Goal: Task Accomplishment & Management: Use online tool/utility

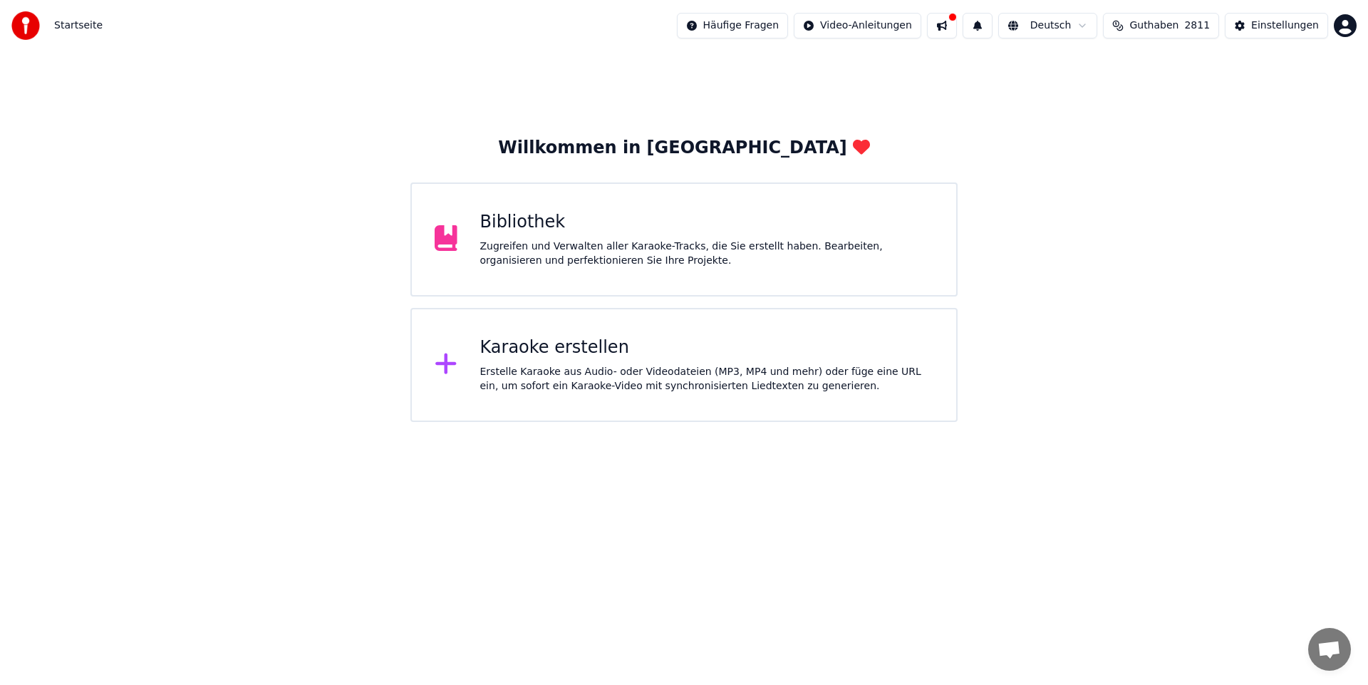
click at [635, 361] on div "Karaoke erstellen Erstelle Karaoke aus Audio- oder Videodateien (MP3, MP4 und m…" at bounding box center [707, 364] width 454 height 57
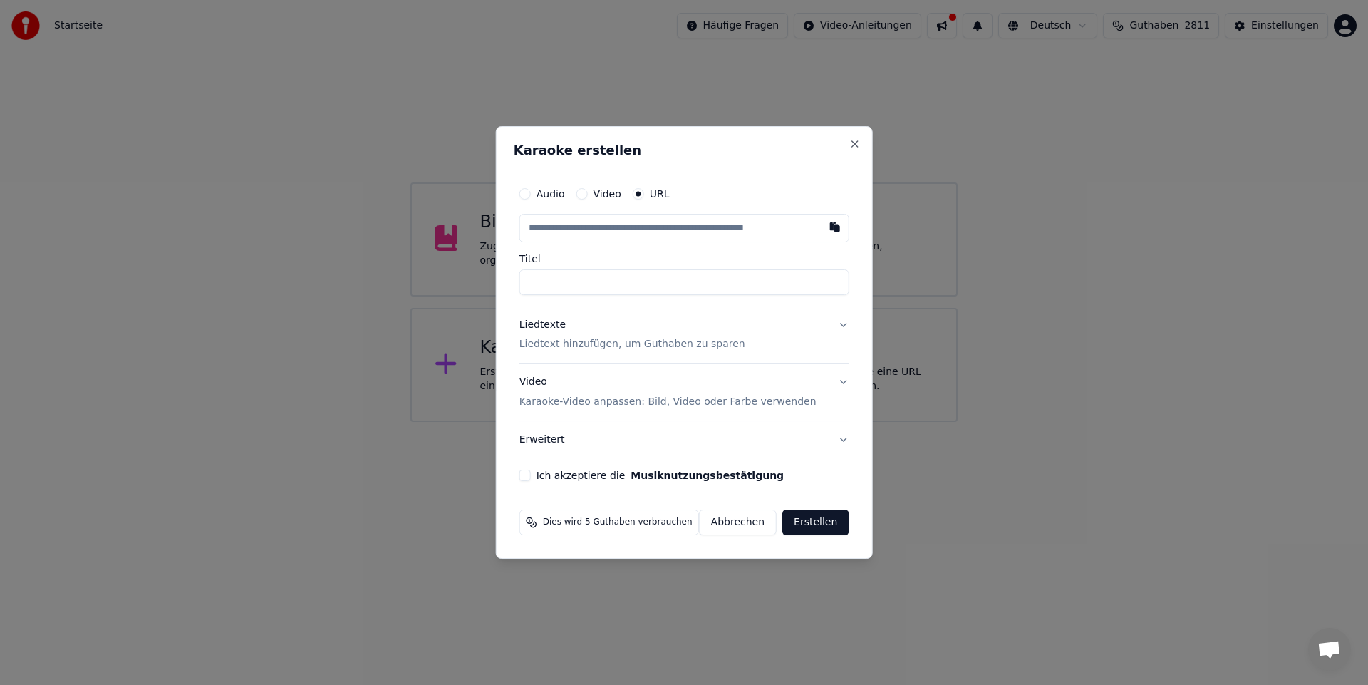
type input "**********"
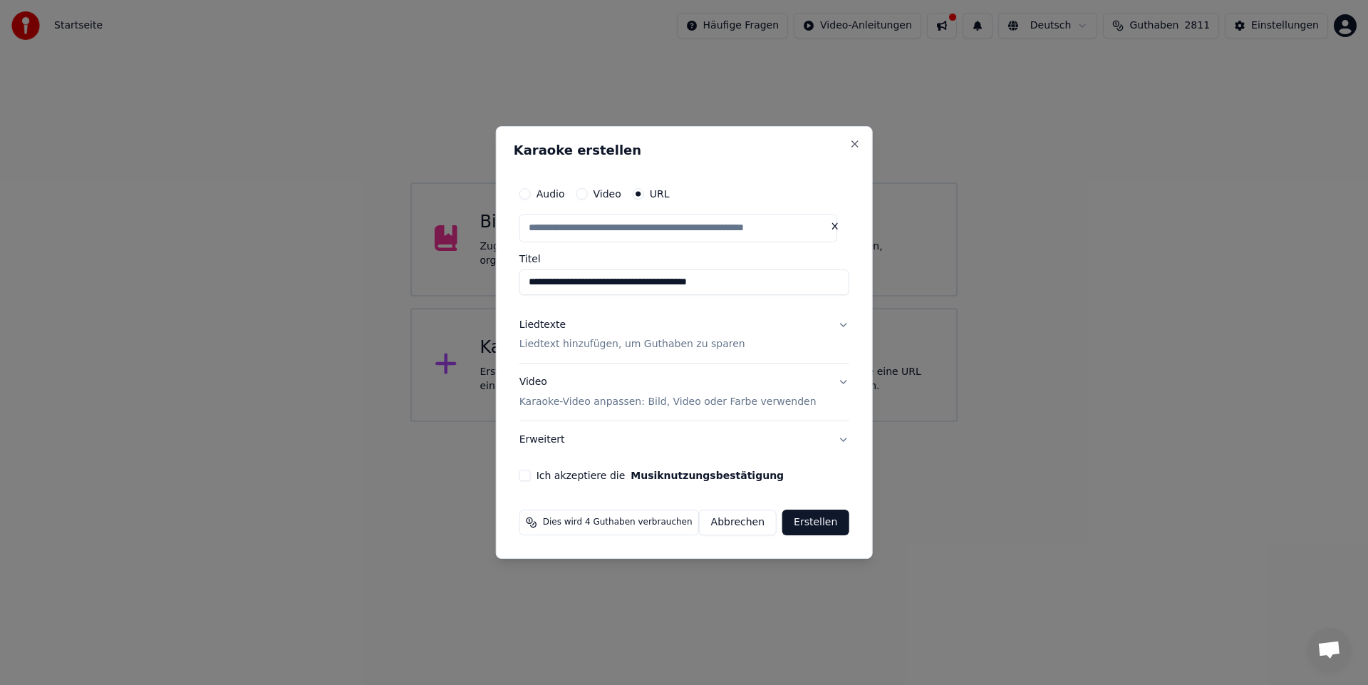
click at [552, 326] on div "Liedtexte" at bounding box center [542, 325] width 46 height 14
type input "**********"
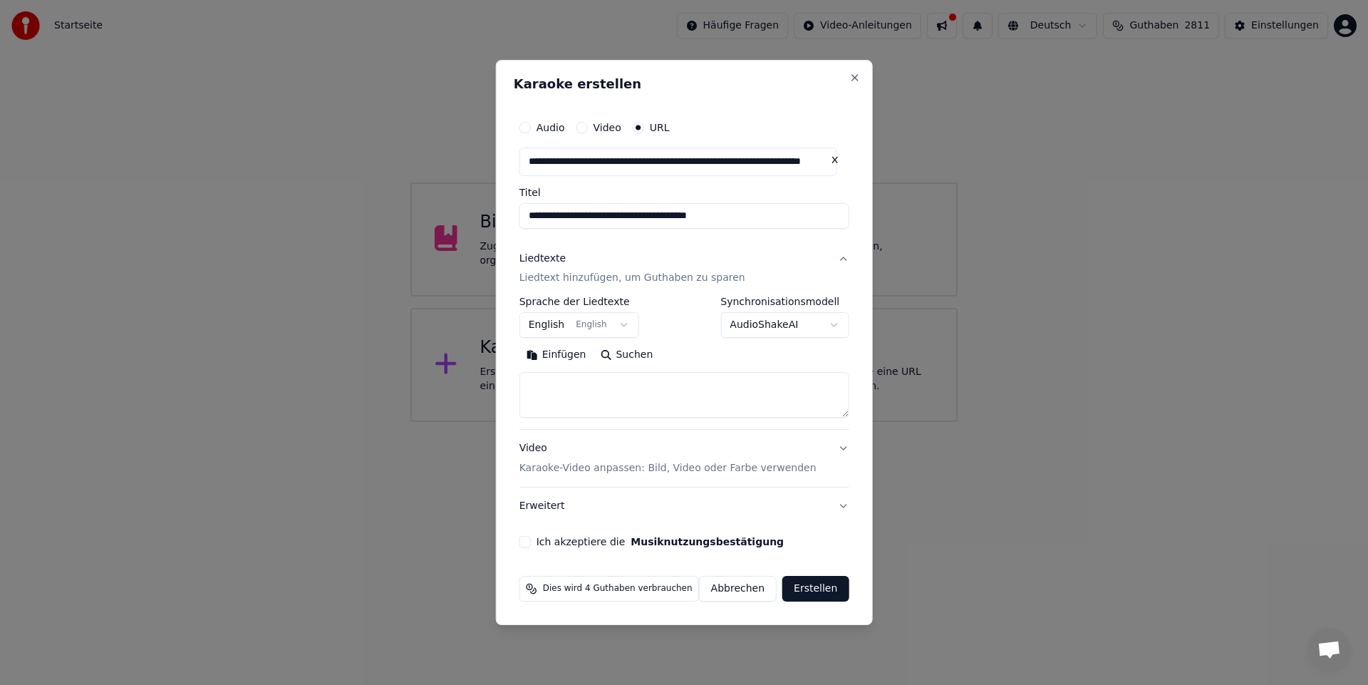
click at [557, 322] on button "English English" at bounding box center [579, 326] width 120 height 26
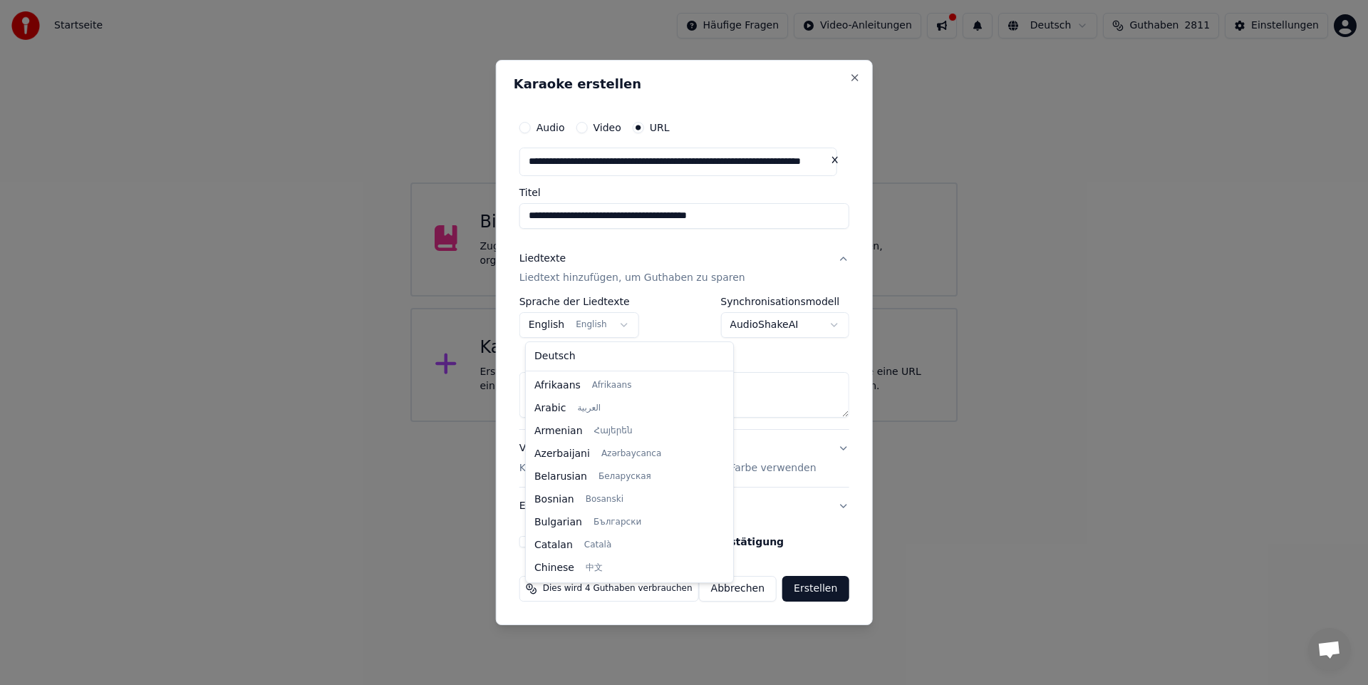
scroll to position [114, 0]
click at [616, 324] on body "**********" at bounding box center [684, 211] width 1368 height 422
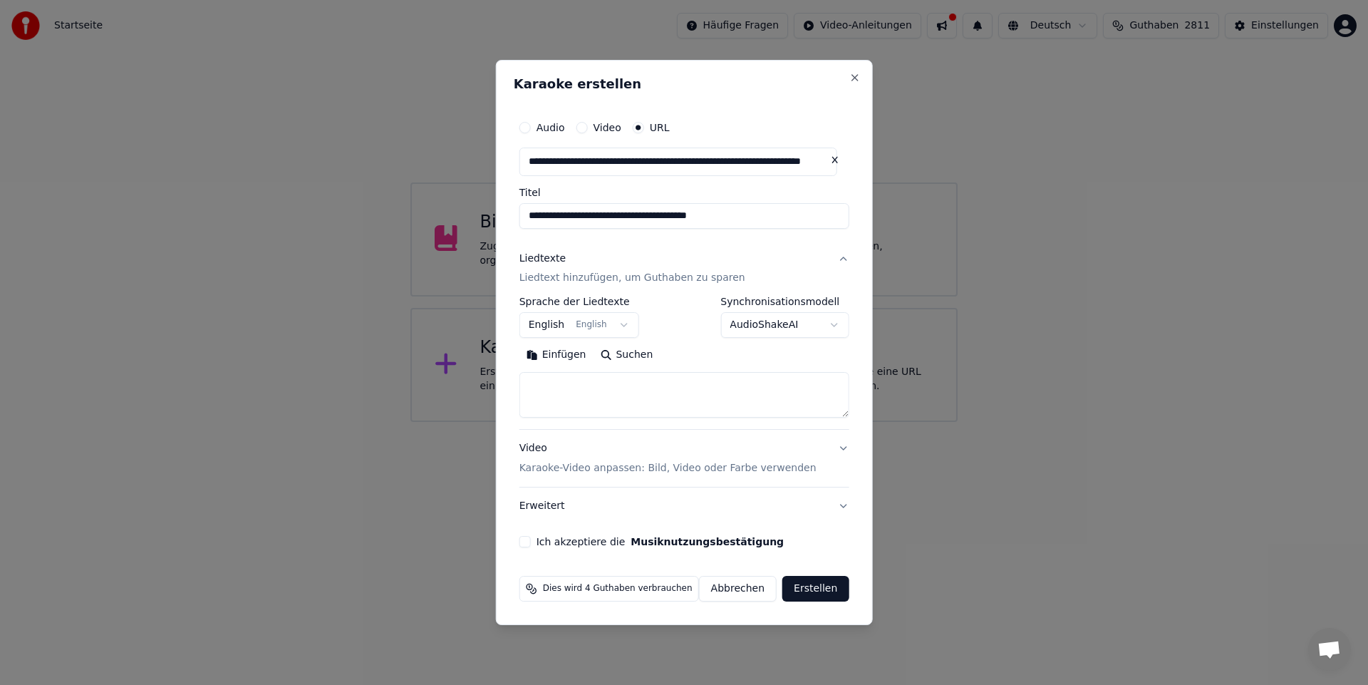
click at [625, 356] on button "Suchen" at bounding box center [626, 355] width 67 height 23
type textarea "**********"
click at [531, 543] on button "Ich akzeptiere die Musiknutzungsbestätigung" at bounding box center [524, 541] width 11 height 11
click at [804, 590] on button "Erstellen" at bounding box center [815, 589] width 66 height 26
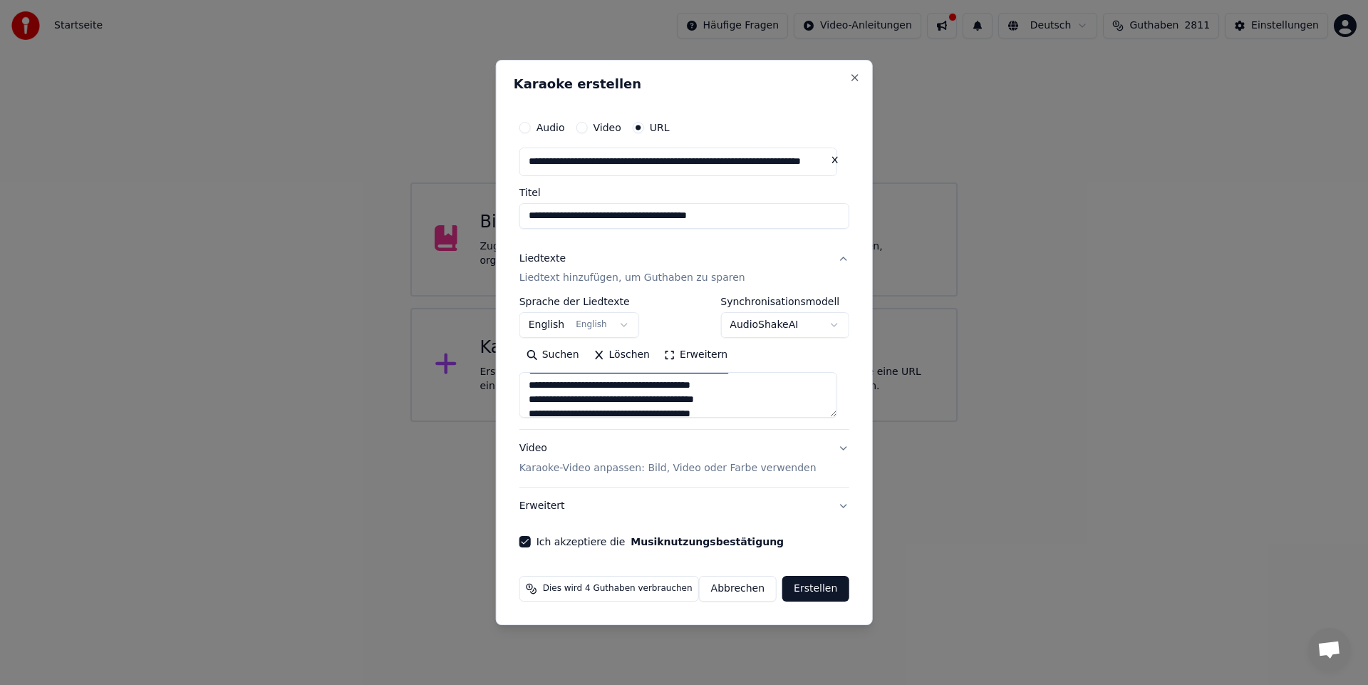
select select "**"
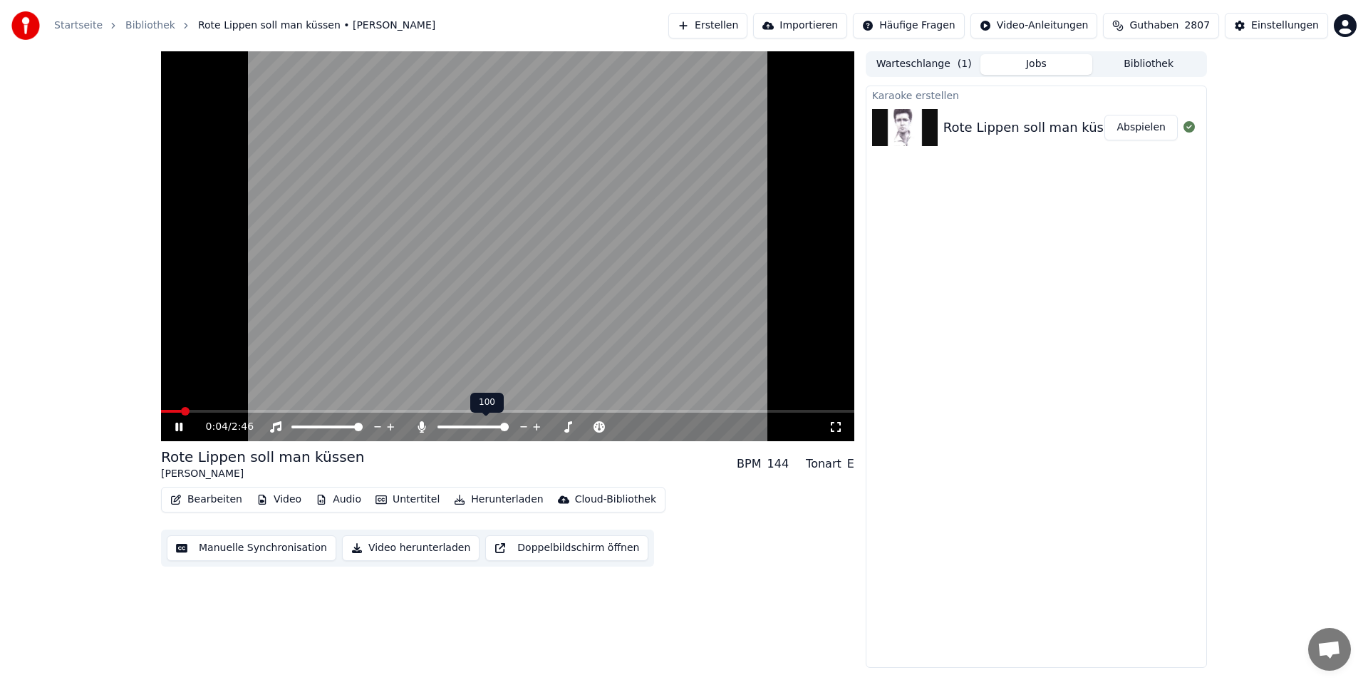
click at [509, 431] on span at bounding box center [504, 427] width 9 height 9
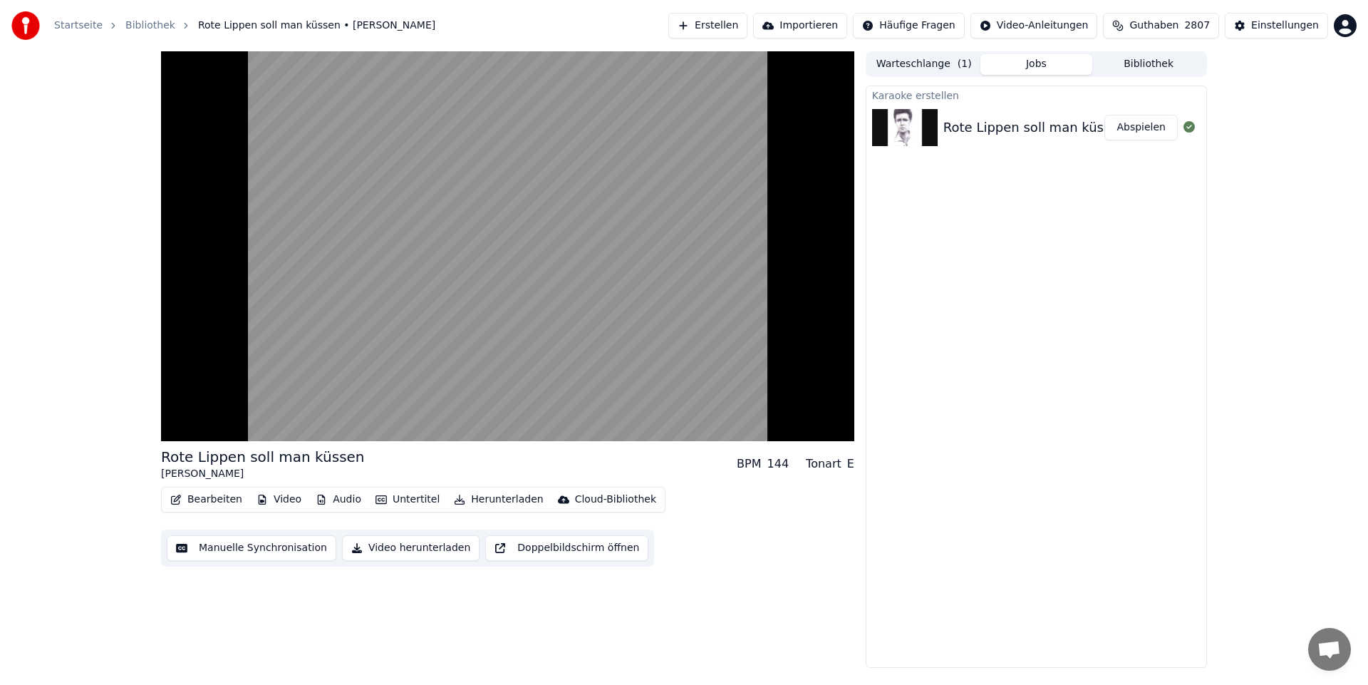
click at [328, 497] on button "Audio" at bounding box center [338, 500] width 57 height 20
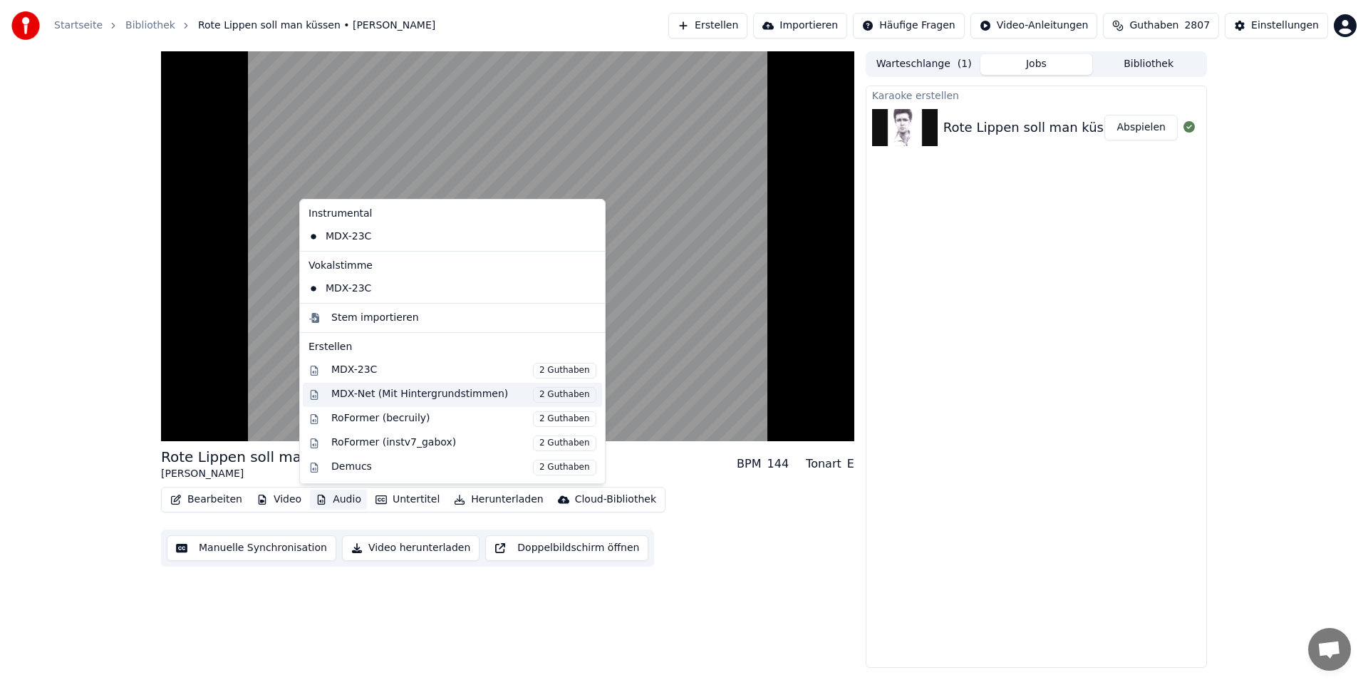
click at [502, 395] on div "MDX-Net (Mit Hintergrundstimmen) 2 Guthaben" at bounding box center [463, 395] width 265 height 16
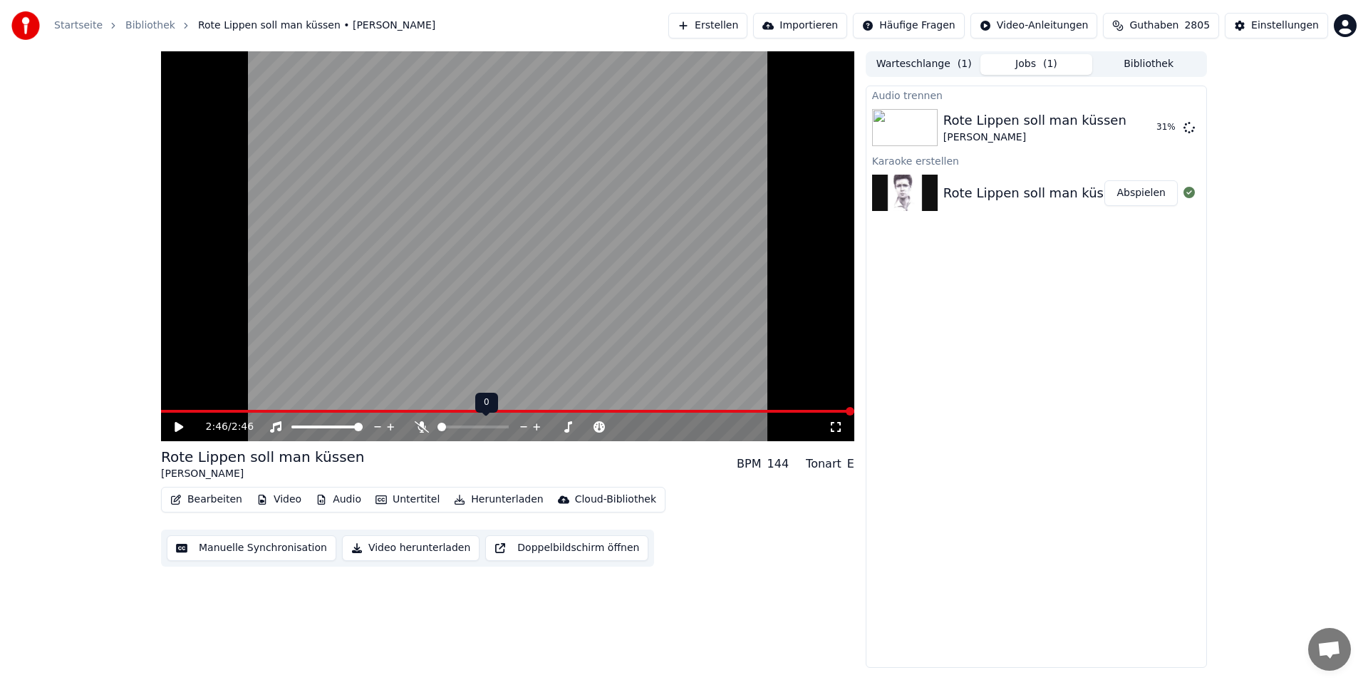
click at [438, 431] on span at bounding box center [442, 427] width 9 height 9
click at [469, 428] on span at bounding box center [469, 427] width 9 height 9
click at [492, 429] on span at bounding box center [489, 427] width 9 height 9
click at [438, 431] on span at bounding box center [442, 427] width 9 height 9
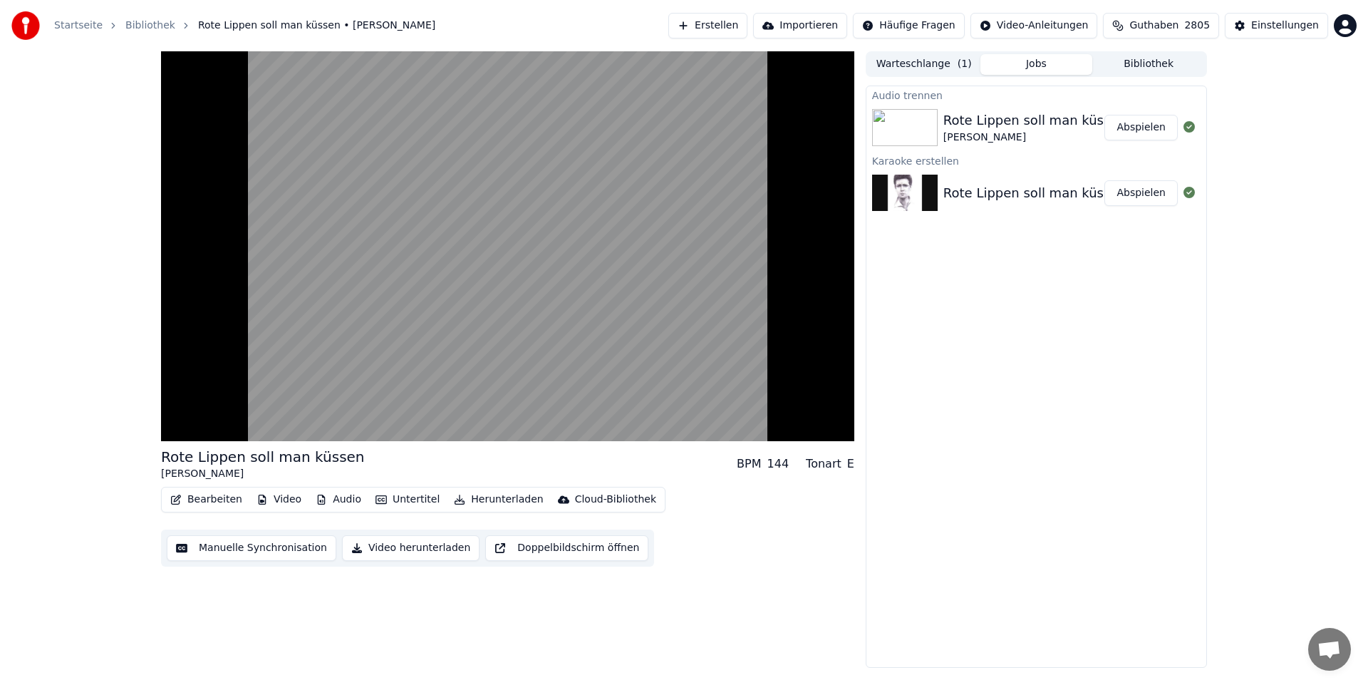
click at [338, 498] on button "Audio" at bounding box center [338, 500] width 57 height 20
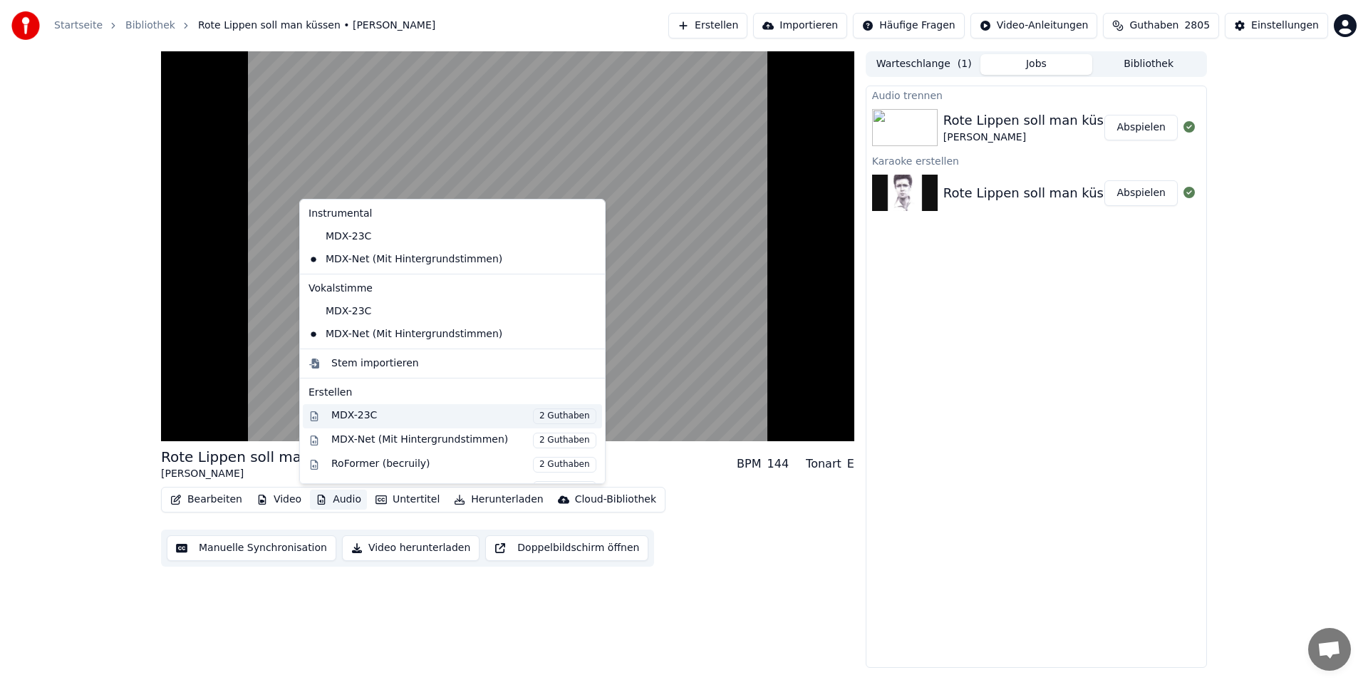
click at [487, 415] on div "MDX-23C 2 Guthaben" at bounding box center [463, 416] width 265 height 16
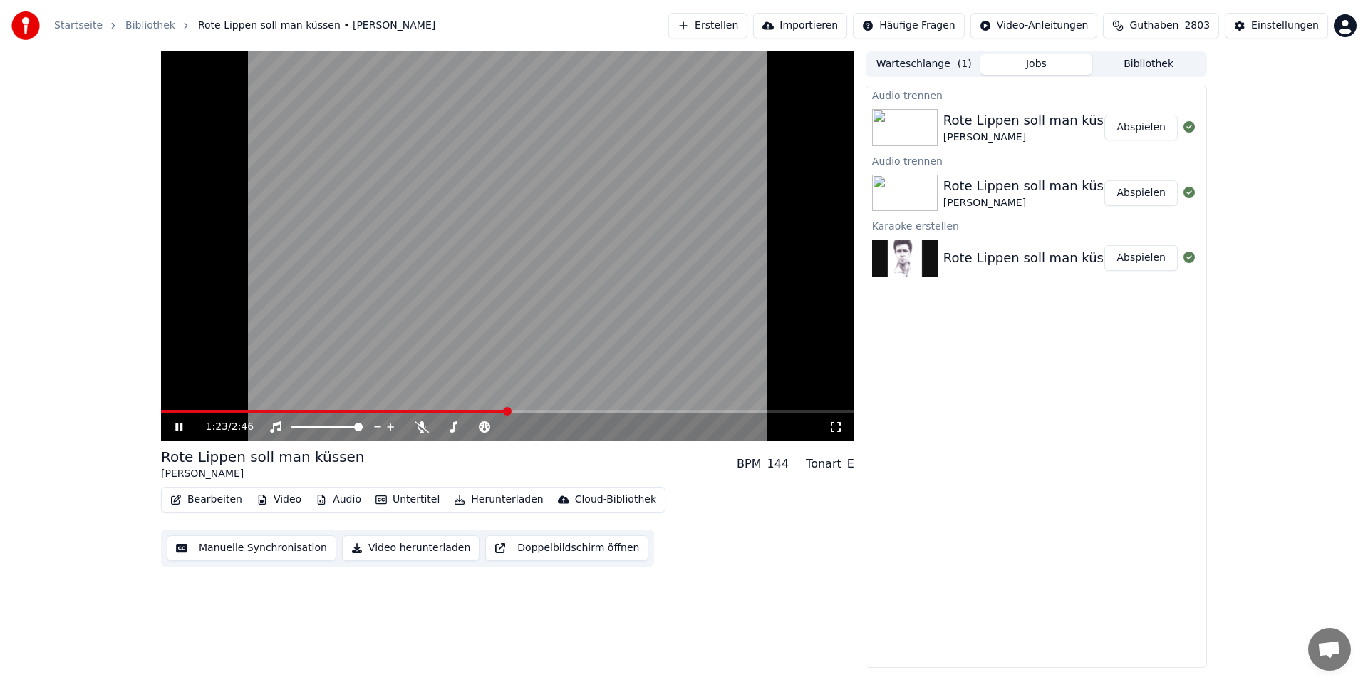
click at [1136, 131] on button "Abspielen" at bounding box center [1140, 128] width 73 height 26
click at [479, 423] on span at bounding box center [477, 427] width 9 height 9
click at [509, 428] on span at bounding box center [504, 427] width 9 height 9
click at [438, 431] on span at bounding box center [442, 427] width 9 height 9
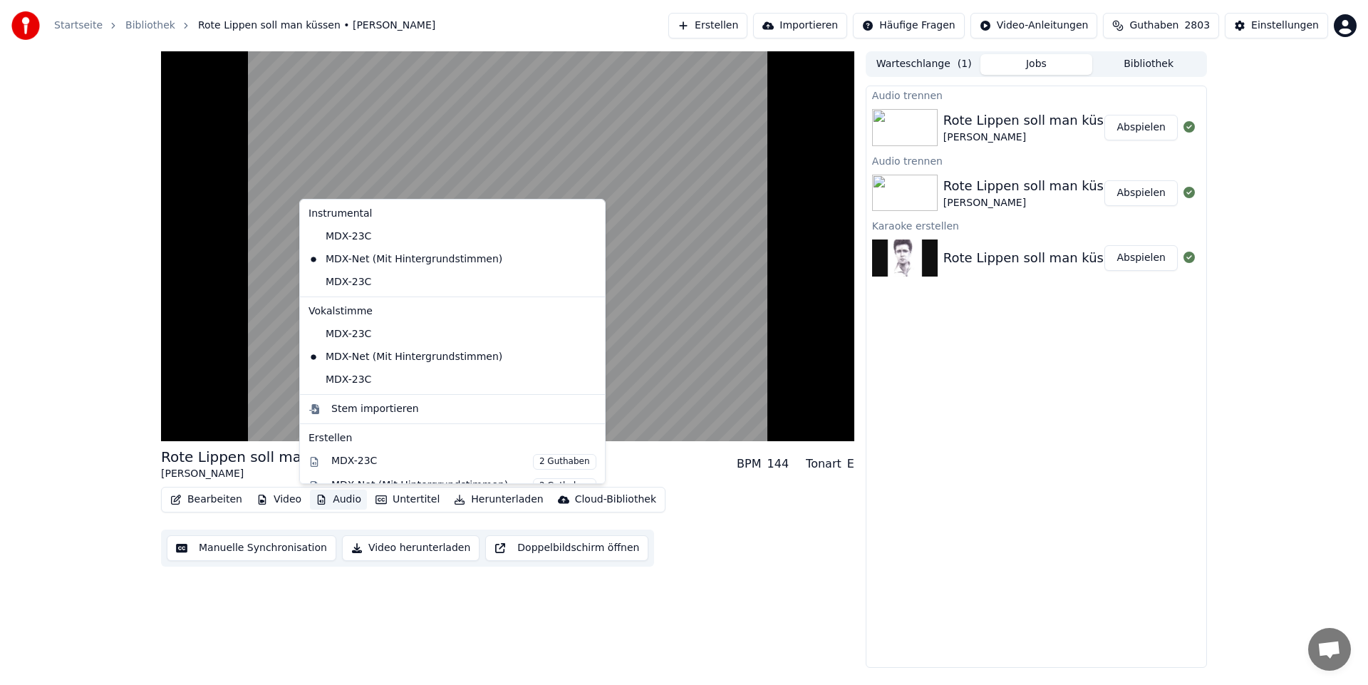
click at [336, 498] on button "Audio" at bounding box center [338, 500] width 57 height 20
click at [586, 332] on icon at bounding box center [594, 333] width 16 height 11
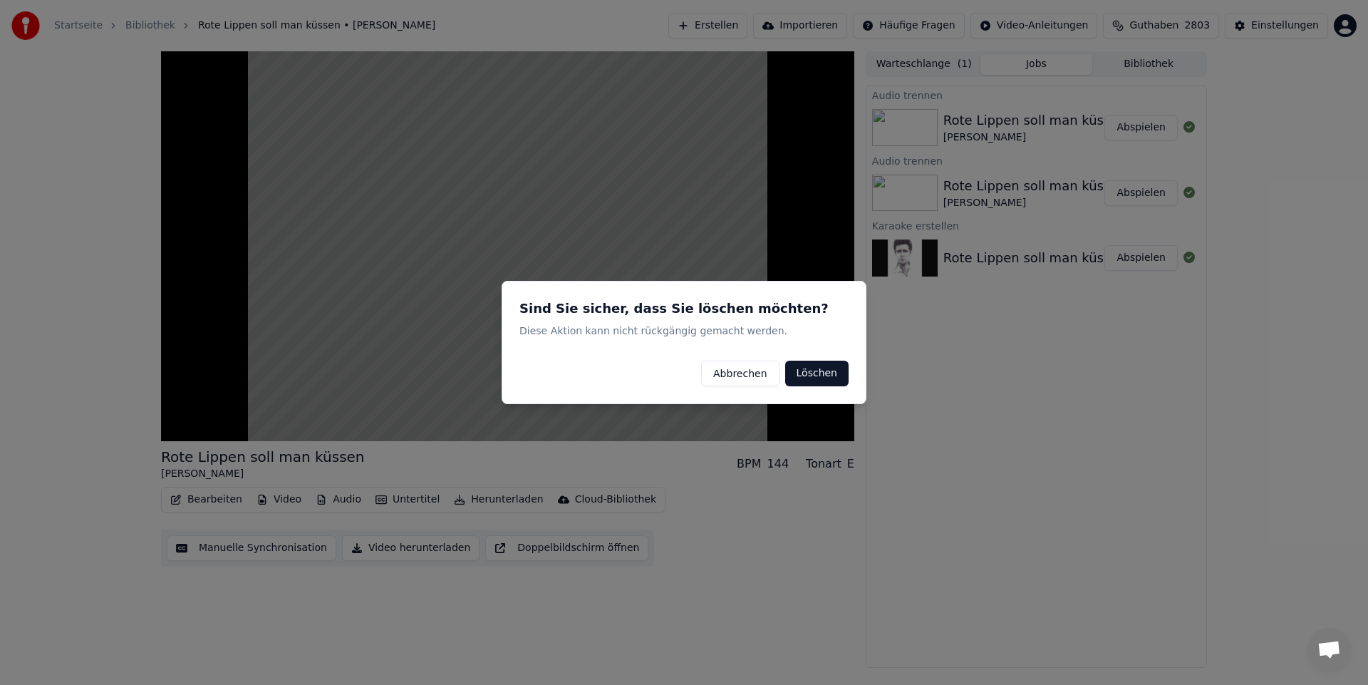
click at [755, 374] on button "Abbrechen" at bounding box center [740, 374] width 78 height 26
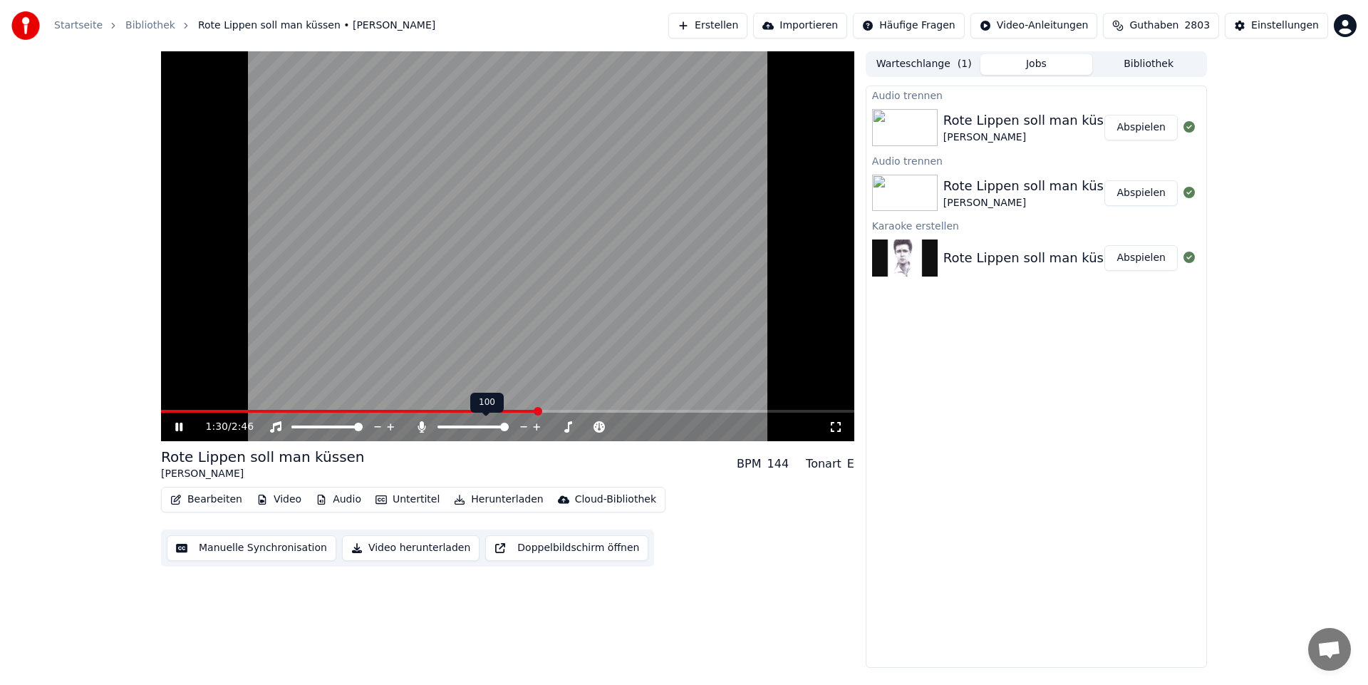
click at [509, 431] on span at bounding box center [504, 427] width 9 height 9
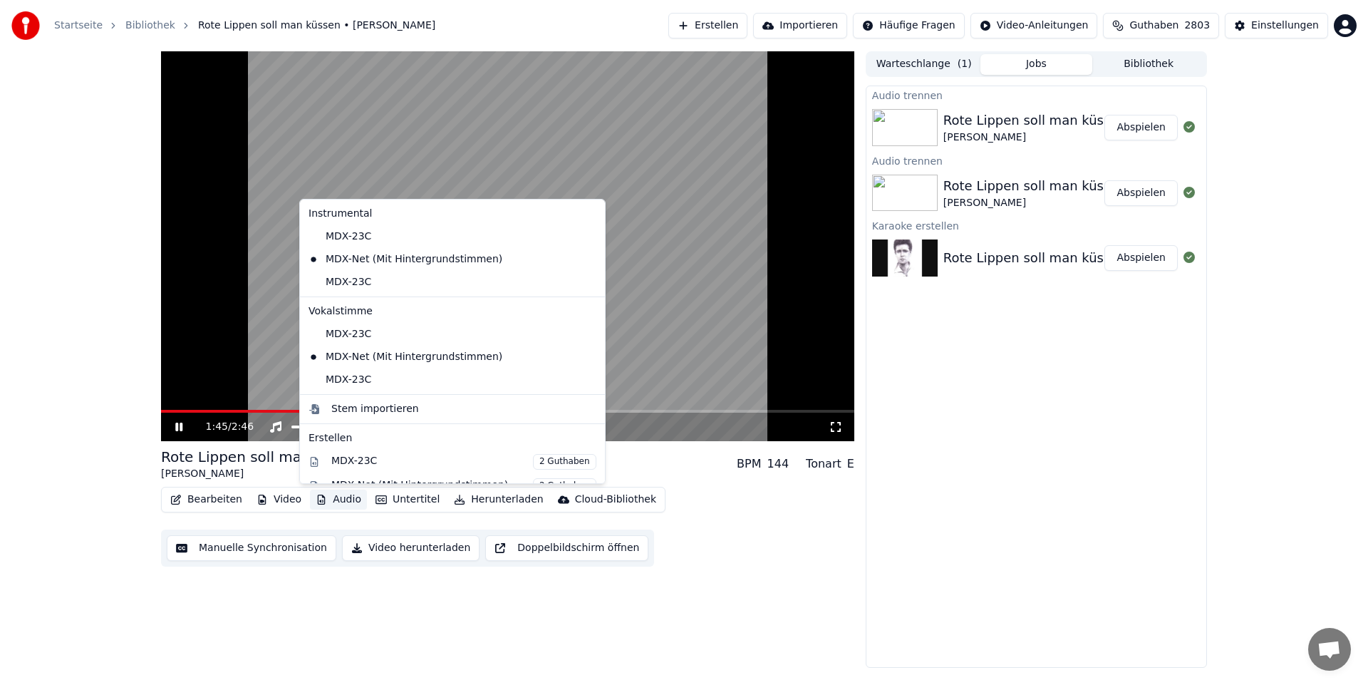
click at [336, 498] on button "Audio" at bounding box center [338, 500] width 57 height 20
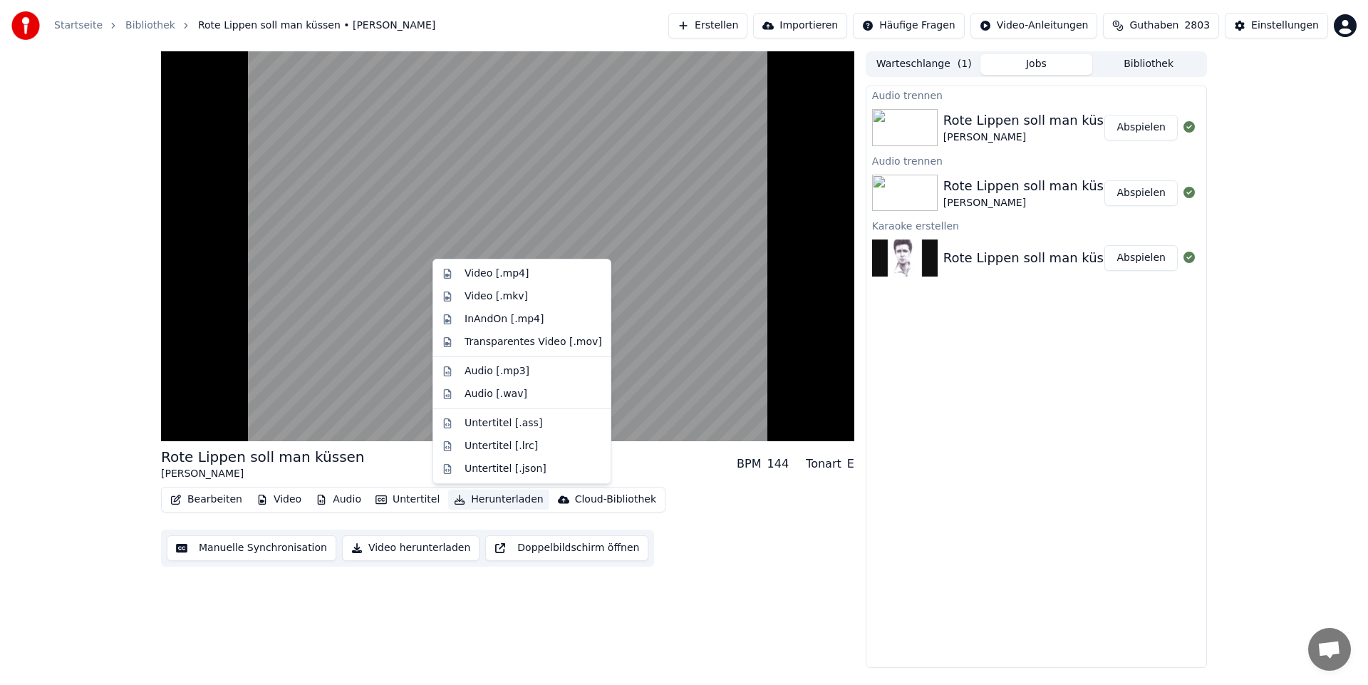
click at [717, 563] on div "Bearbeiten Video Audio Untertitel Herunterladen Cloud-Bibliothek Manuelle Synch…" at bounding box center [507, 527] width 693 height 80
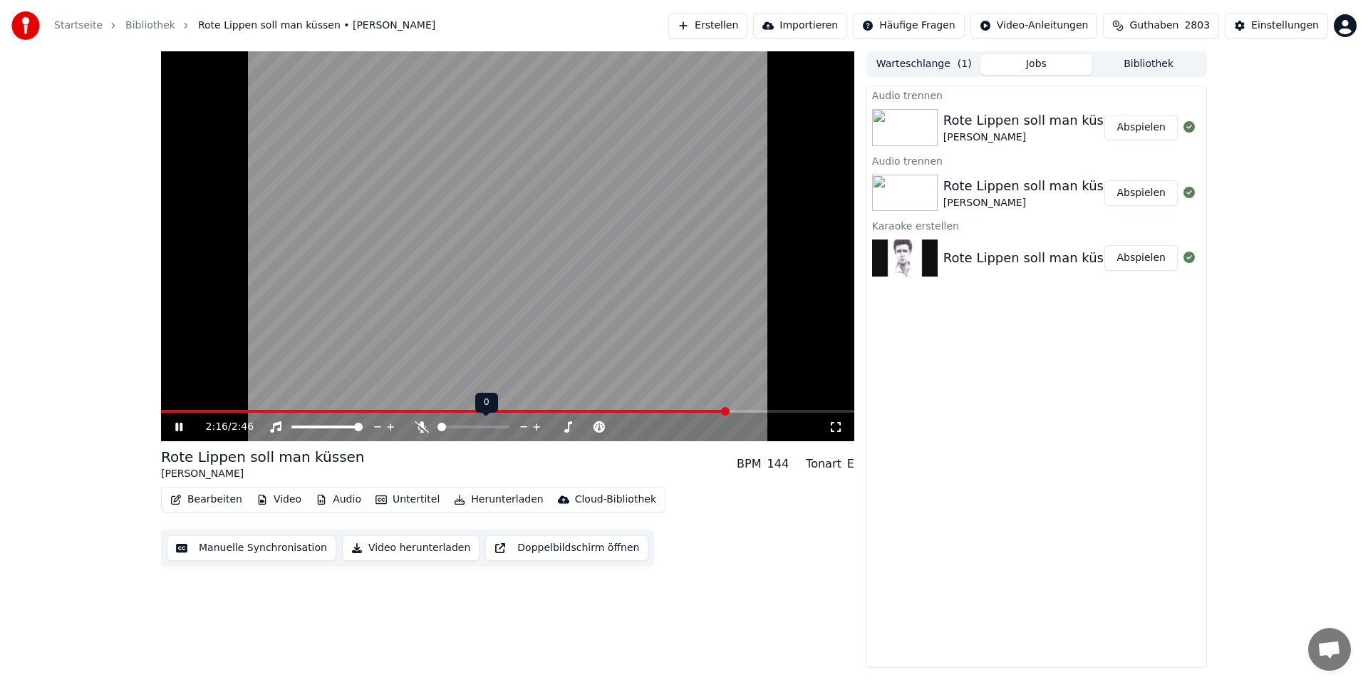
click at [438, 431] on span at bounding box center [442, 427] width 9 height 9
click at [1124, 128] on button "Abspielen" at bounding box center [1140, 128] width 73 height 26
click at [178, 425] on icon at bounding box center [178, 427] width 7 height 9
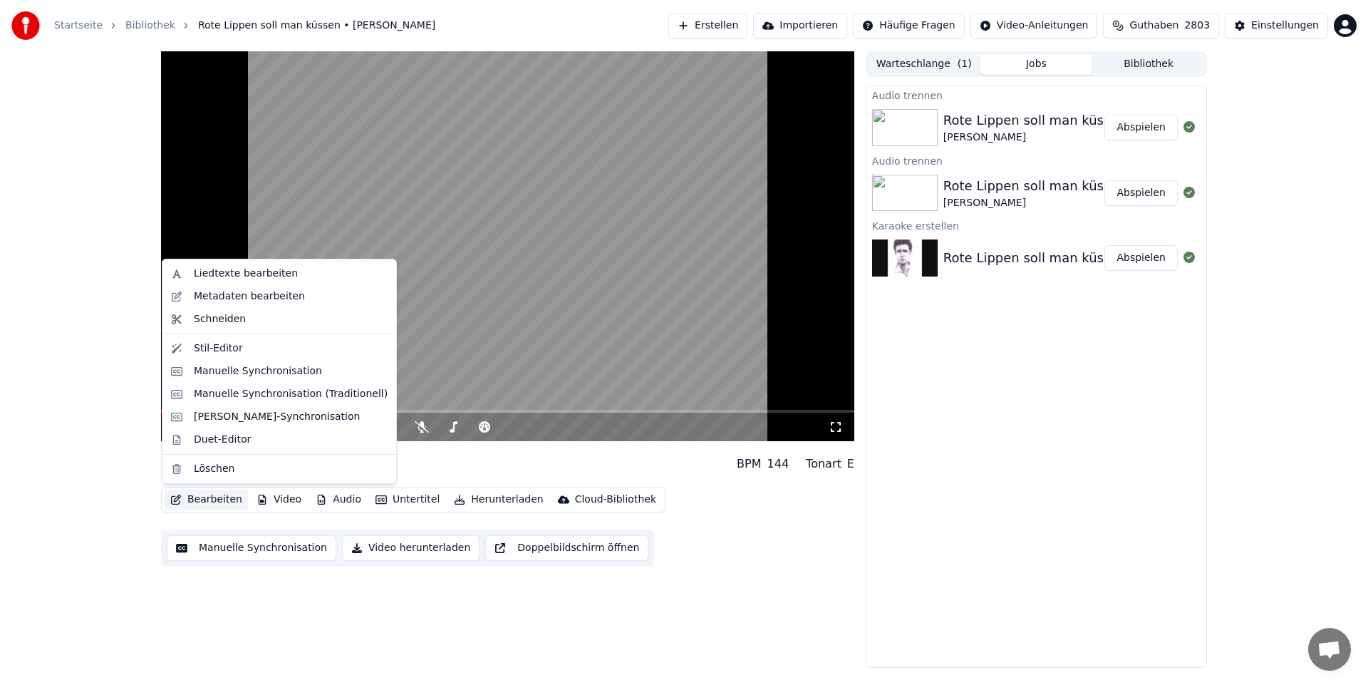
click at [207, 502] on button "Bearbeiten" at bounding box center [206, 500] width 83 height 20
click at [262, 274] on div "Liedtexte bearbeiten" at bounding box center [246, 274] width 104 height 14
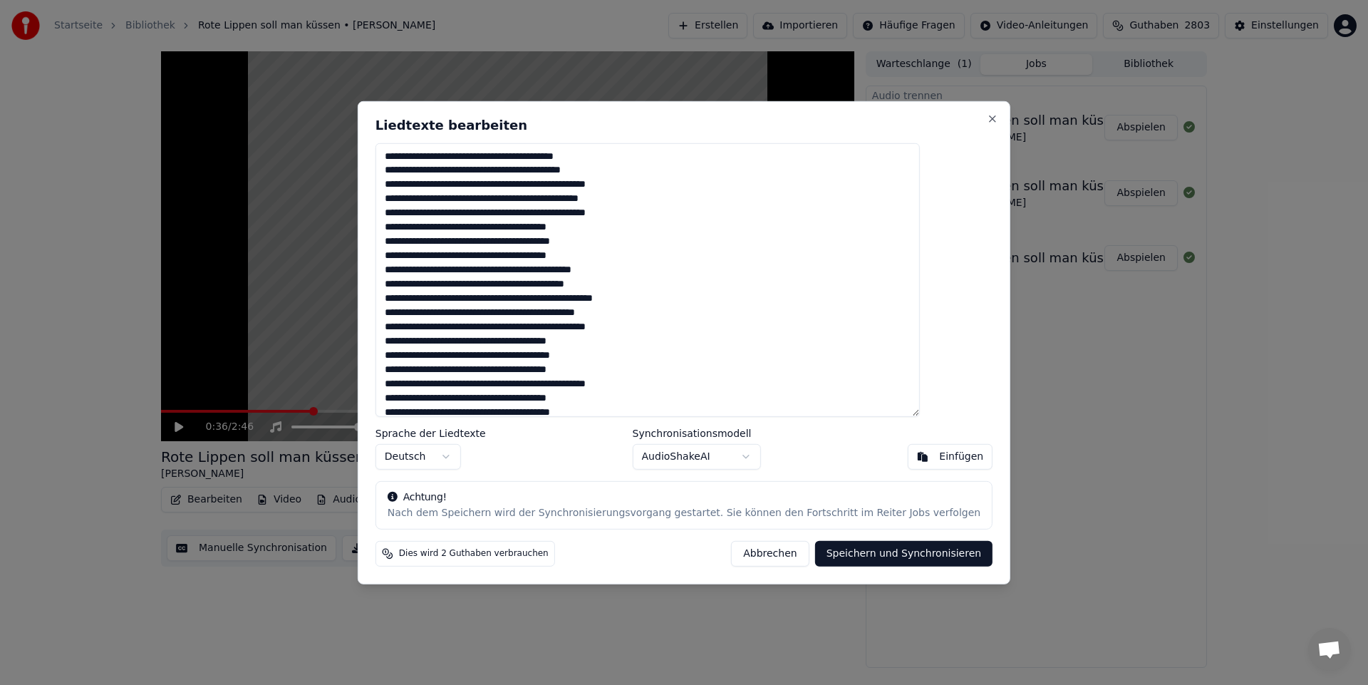
click at [420, 184] on textarea "**********" at bounding box center [648, 280] width 544 height 274
click at [450, 181] on textarea "**********" at bounding box center [648, 280] width 544 height 274
click at [658, 198] on textarea "**********" at bounding box center [648, 280] width 544 height 274
click at [578, 254] on textarea "**********" at bounding box center [648, 280] width 544 height 274
click at [635, 268] on textarea "**********" at bounding box center [648, 280] width 544 height 274
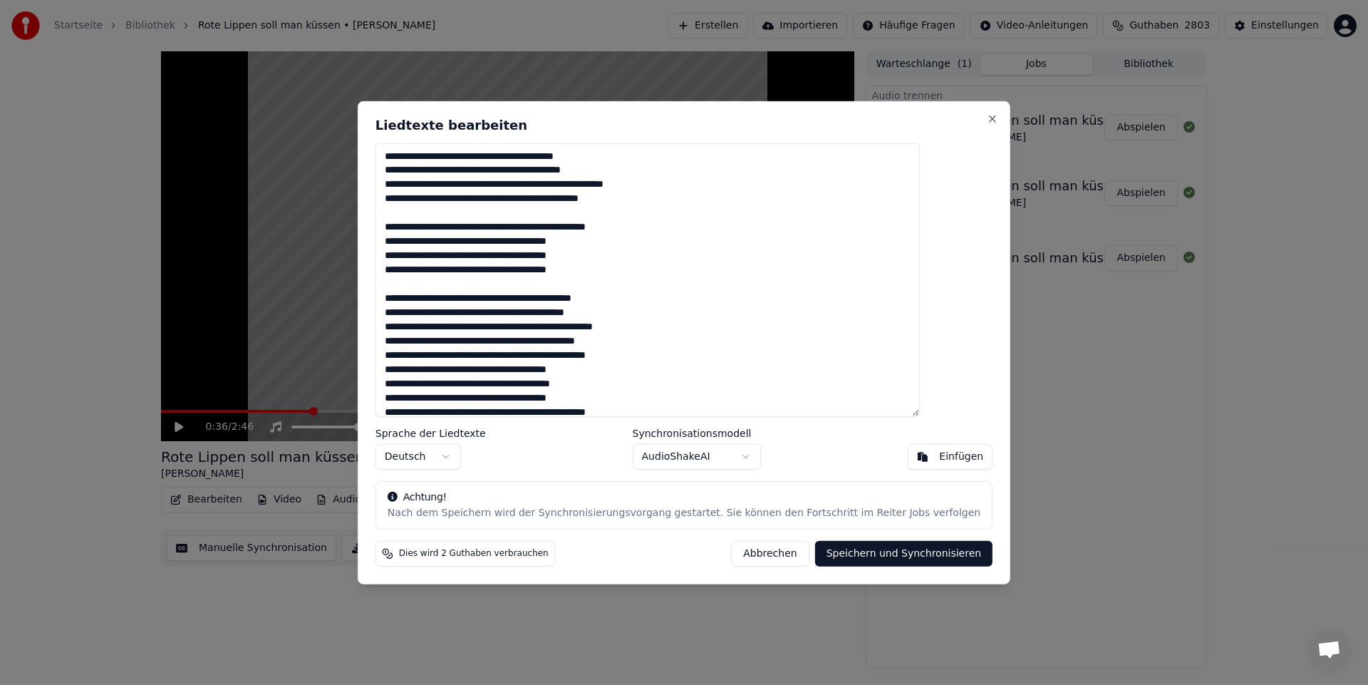
click at [529, 310] on textarea "**********" at bounding box center [648, 280] width 544 height 274
click at [437, 340] on textarea "**********" at bounding box center [648, 280] width 544 height 274
click at [656, 341] on textarea "**********" at bounding box center [648, 280] width 544 height 274
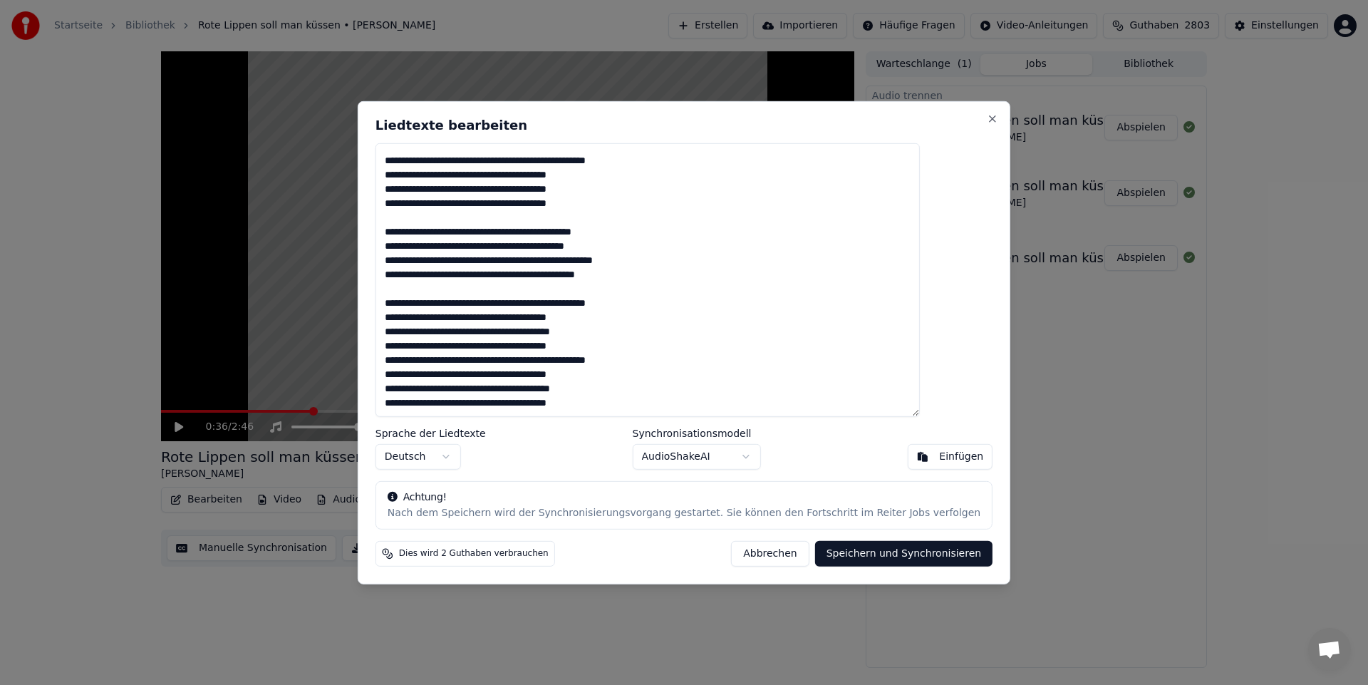
click at [579, 333] on textarea "**********" at bounding box center [648, 280] width 544 height 274
click at [636, 342] on textarea "**********" at bounding box center [648, 280] width 544 height 274
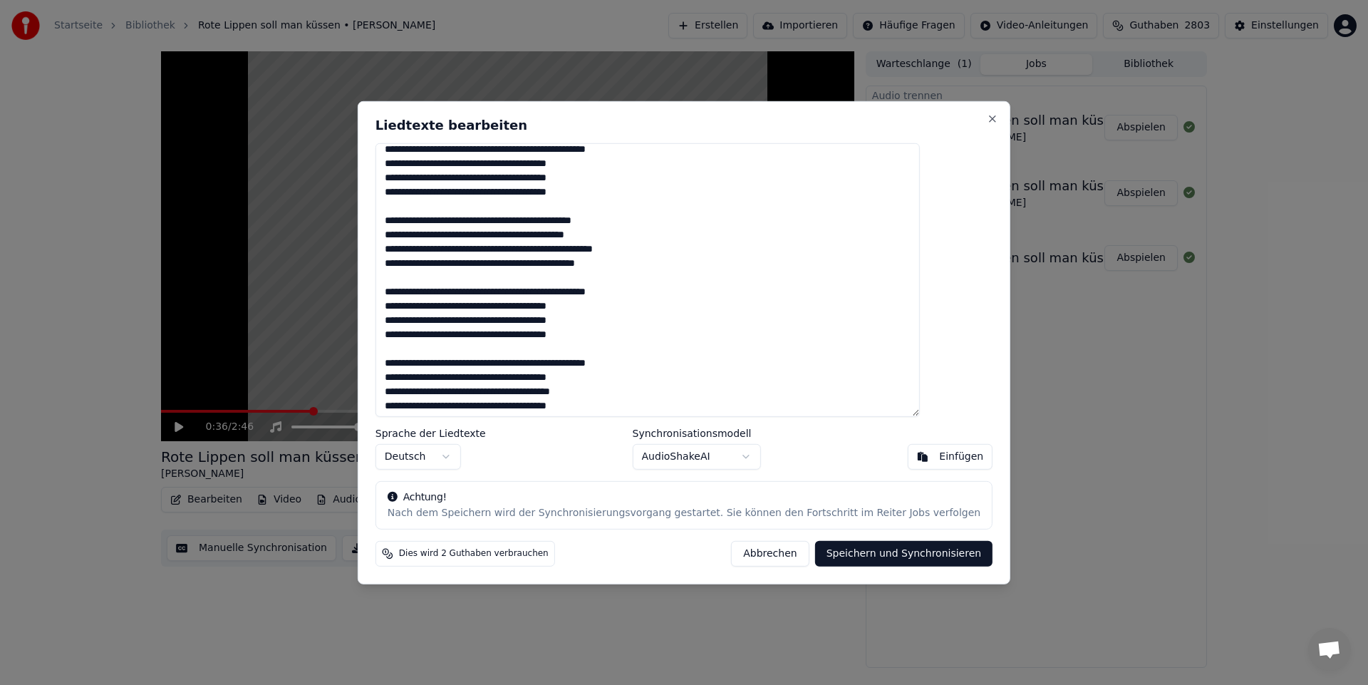
scroll to position [81, 0]
click at [577, 388] on textarea "**********" at bounding box center [648, 280] width 544 height 274
type textarea "**********"
click at [824, 549] on button "Speichern und Synchronisieren" at bounding box center [904, 554] width 178 height 26
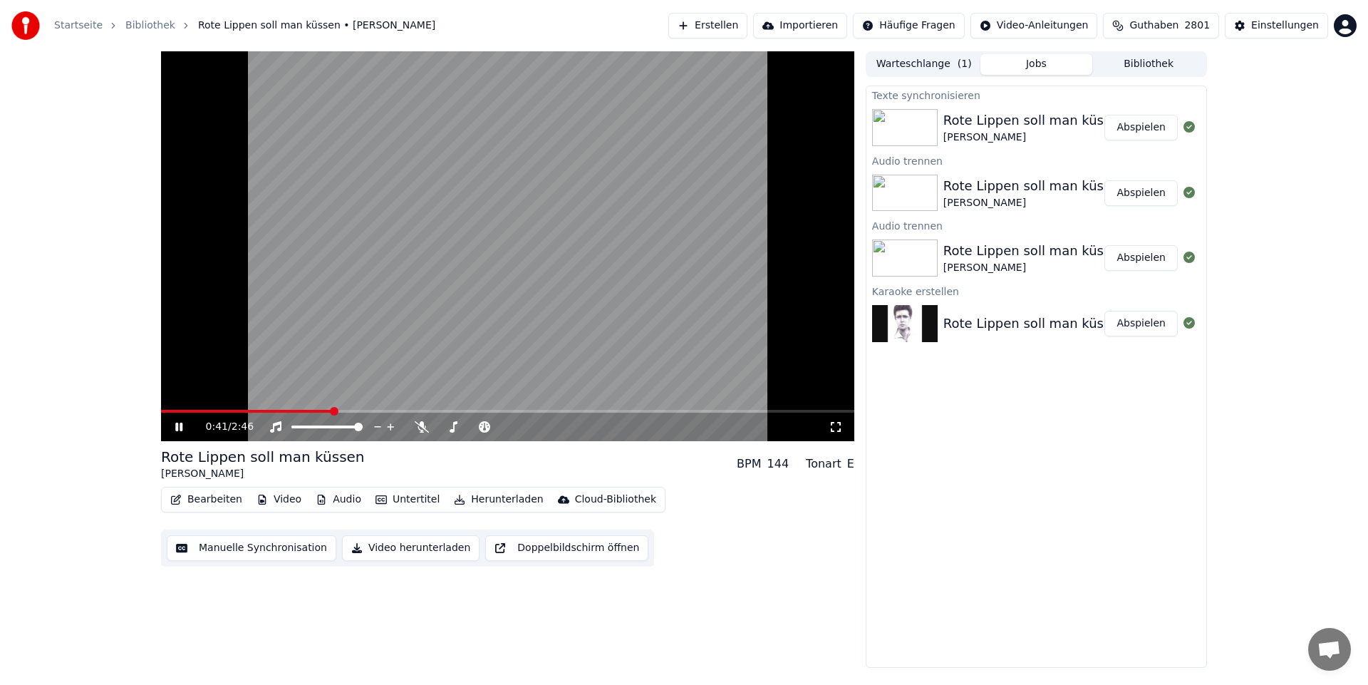
click at [1142, 125] on button "Abspielen" at bounding box center [1140, 128] width 73 height 26
click at [509, 431] on span at bounding box center [504, 427] width 9 height 9
click at [438, 431] on span at bounding box center [442, 427] width 9 height 9
click at [331, 497] on button "Audio" at bounding box center [338, 500] width 57 height 20
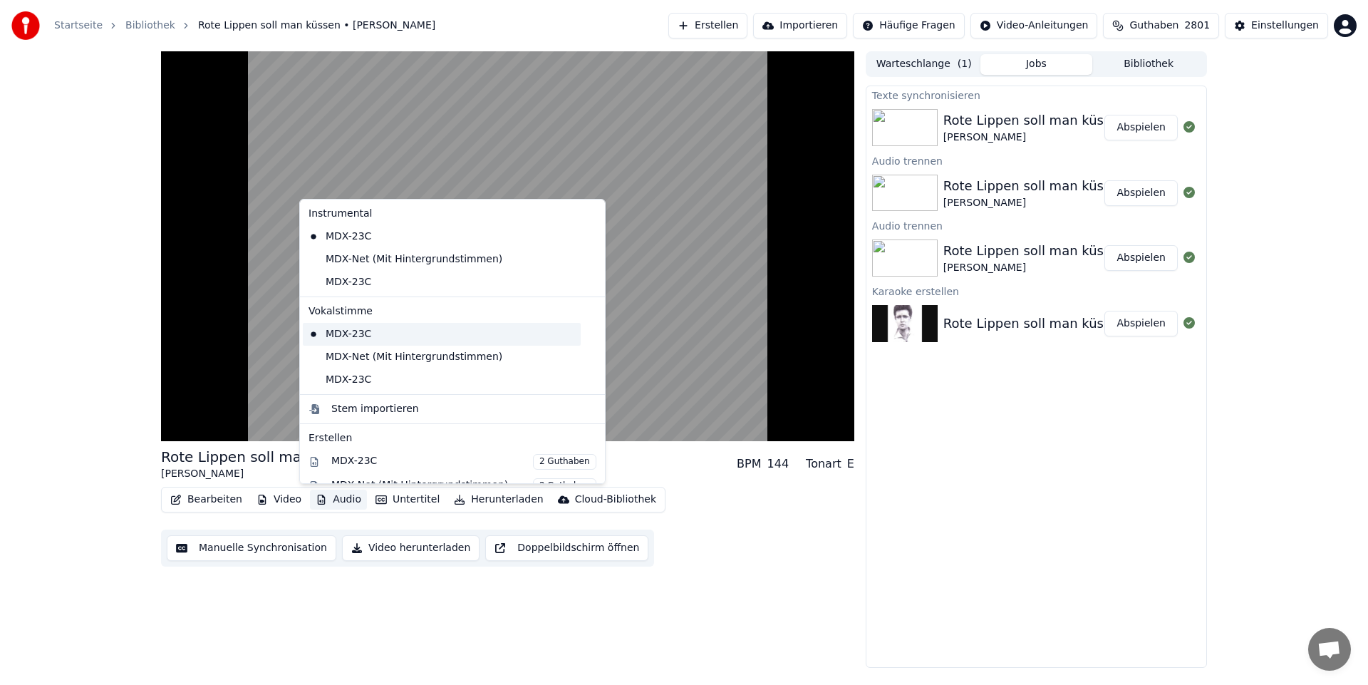
click at [370, 335] on div "MDX-23C" at bounding box center [442, 334] width 278 height 23
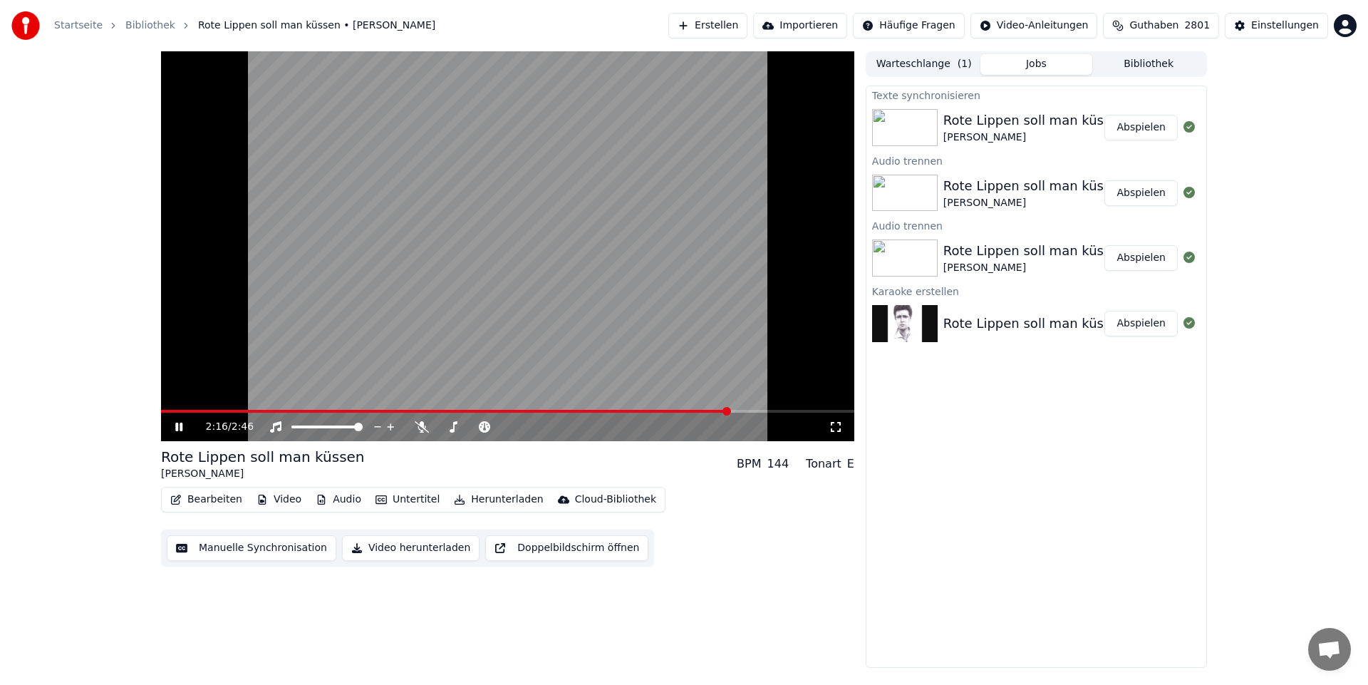
click at [344, 500] on button "Audio" at bounding box center [338, 500] width 57 height 20
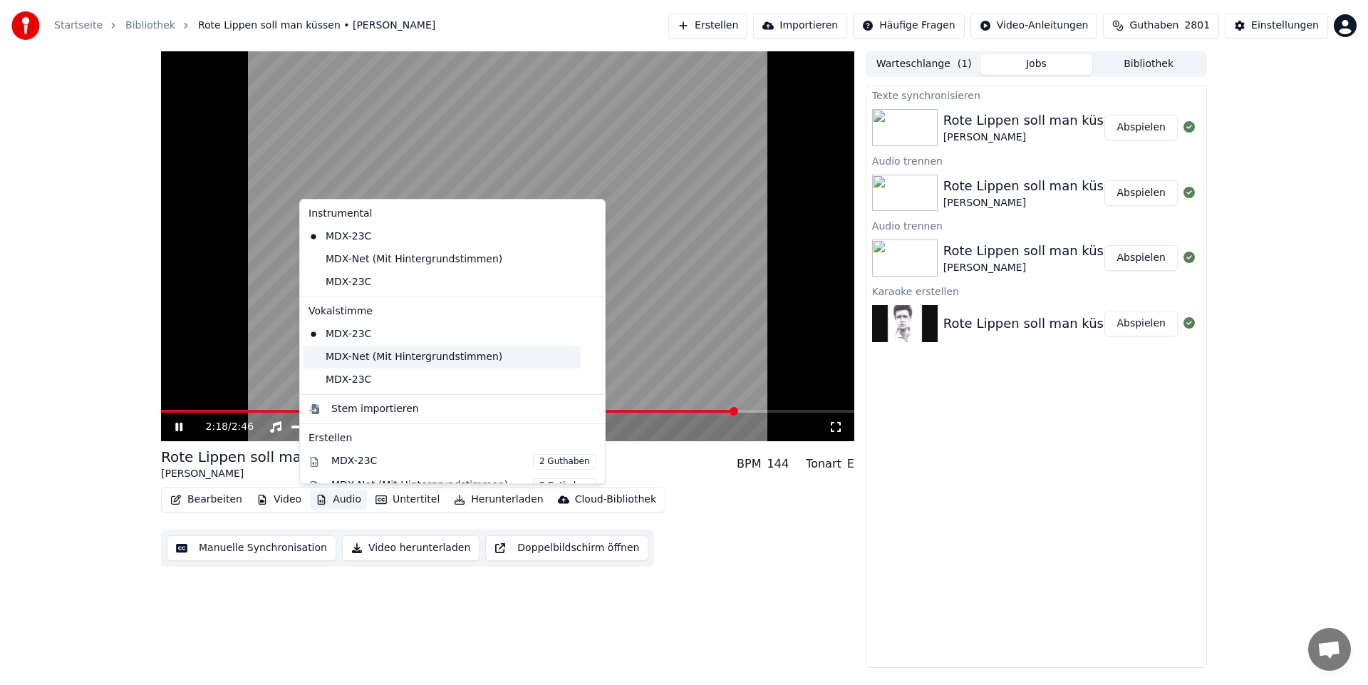
click at [393, 352] on div "MDX-Net (Mit Hintergrundstimmen)" at bounding box center [442, 357] width 278 height 23
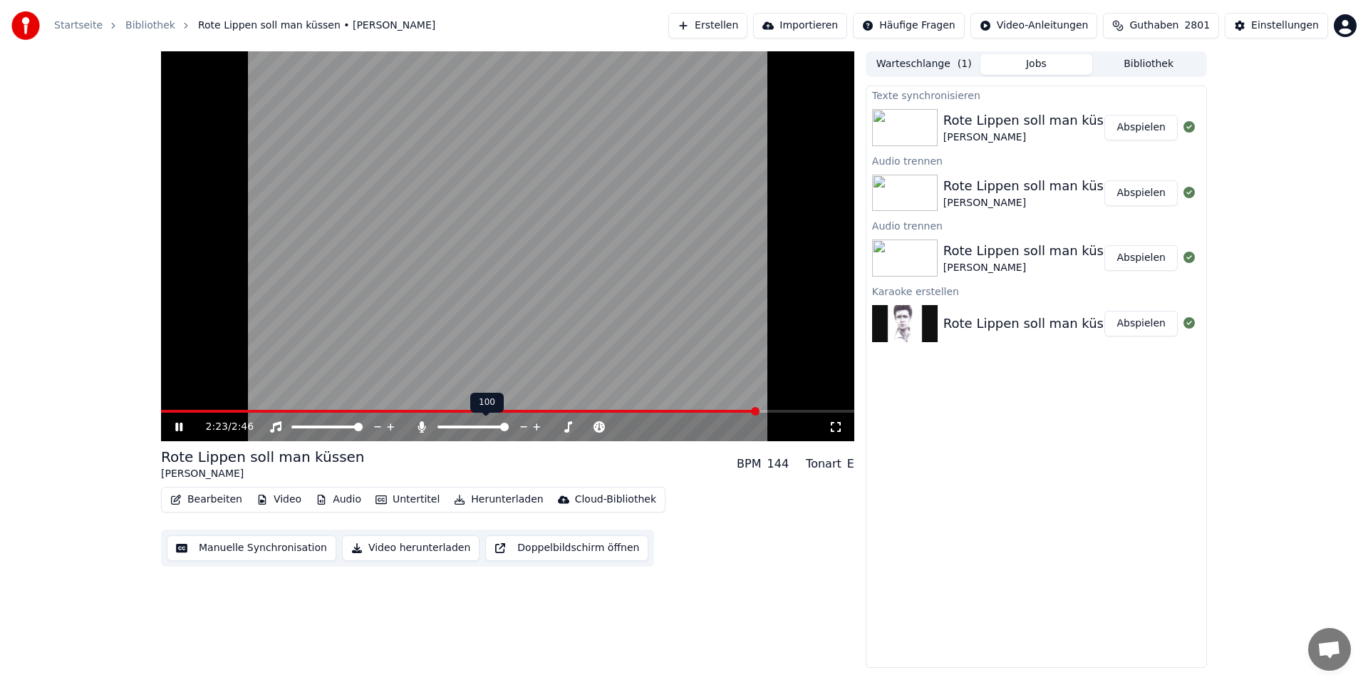
click at [509, 431] on span at bounding box center [504, 427] width 9 height 9
click at [438, 429] on span at bounding box center [442, 427] width 9 height 9
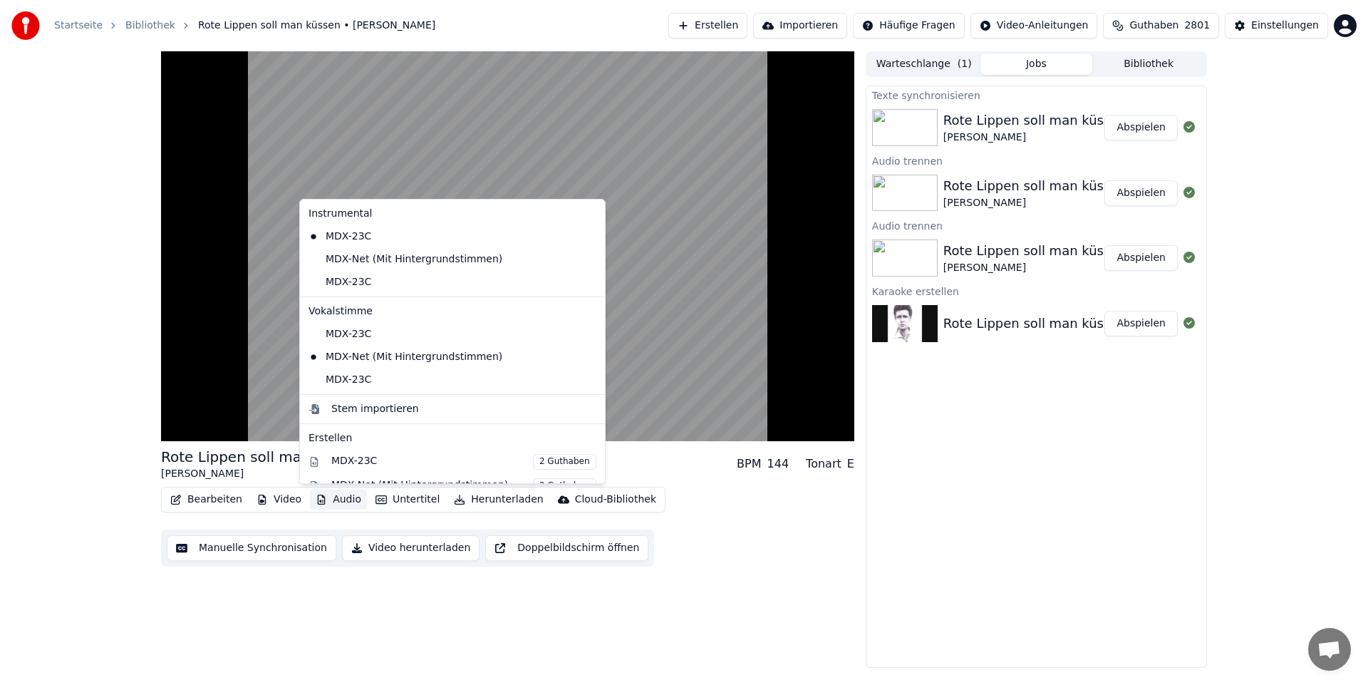
click at [324, 498] on button "Audio" at bounding box center [338, 500] width 57 height 20
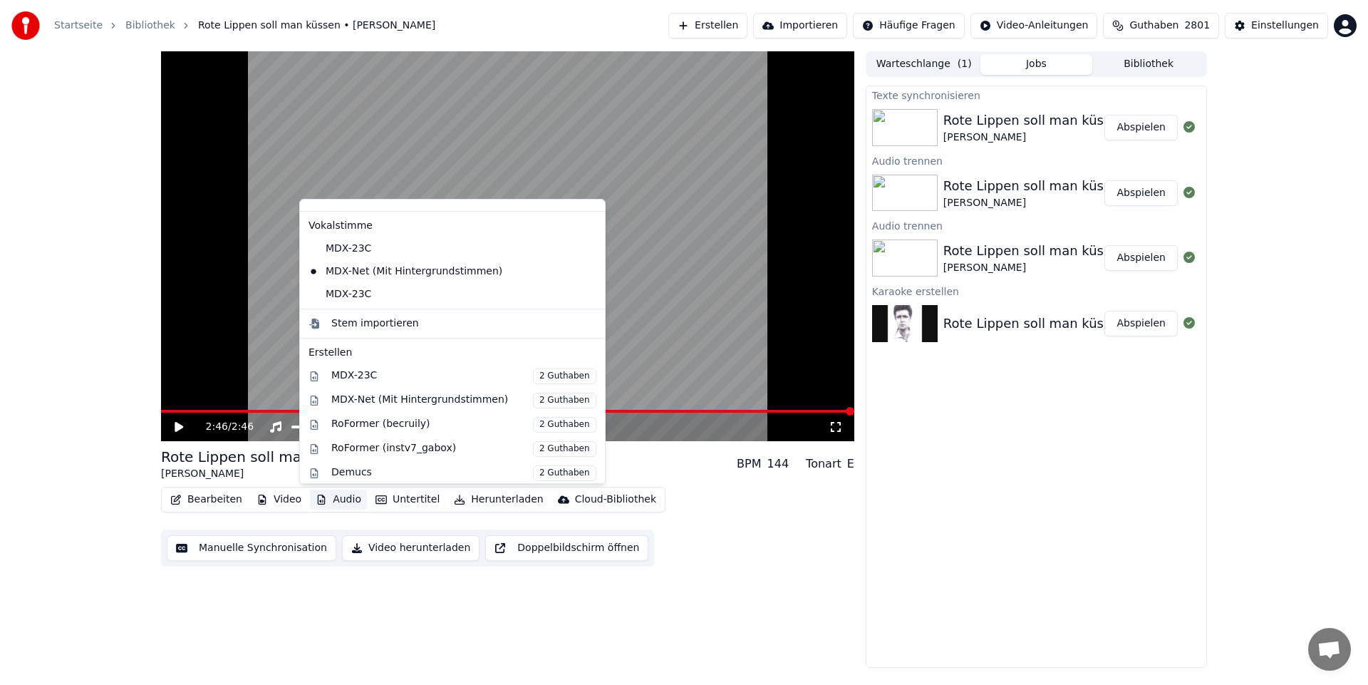
scroll to position [114, 0]
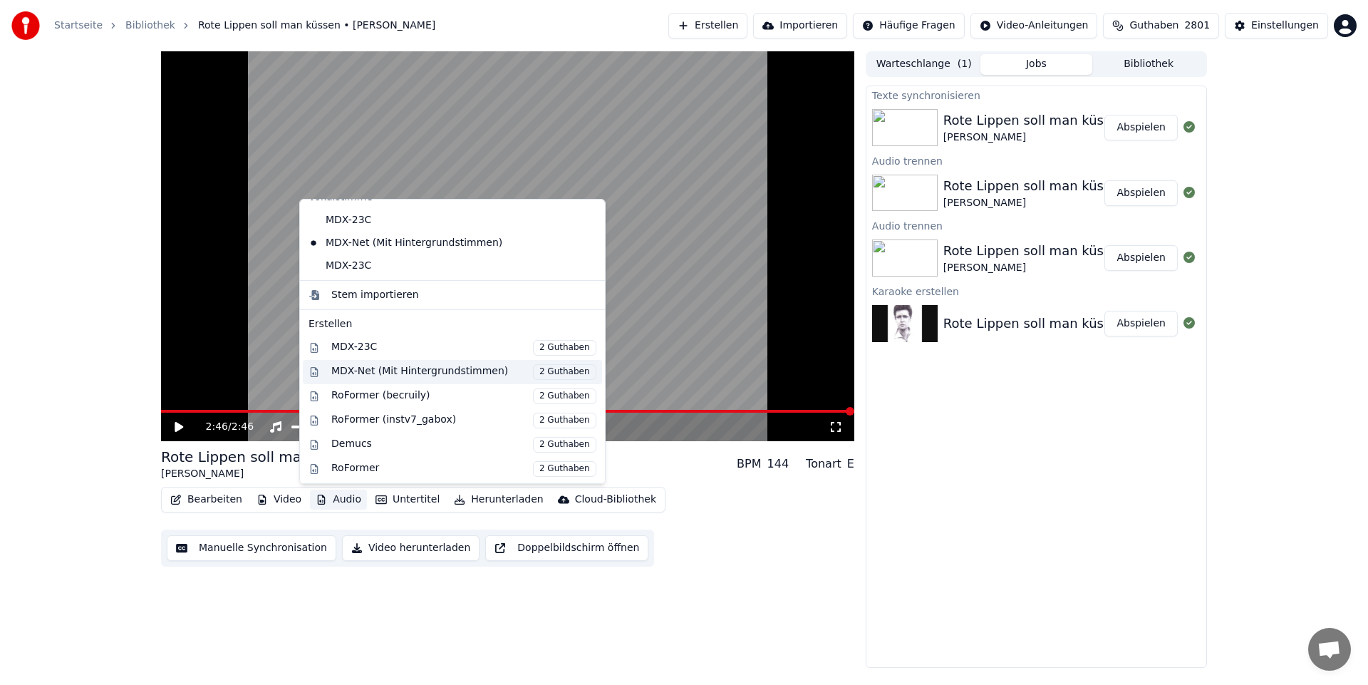
click at [418, 370] on div "MDX-Net (Mit Hintergrundstimmen) 2 Guthaben" at bounding box center [463, 372] width 265 height 16
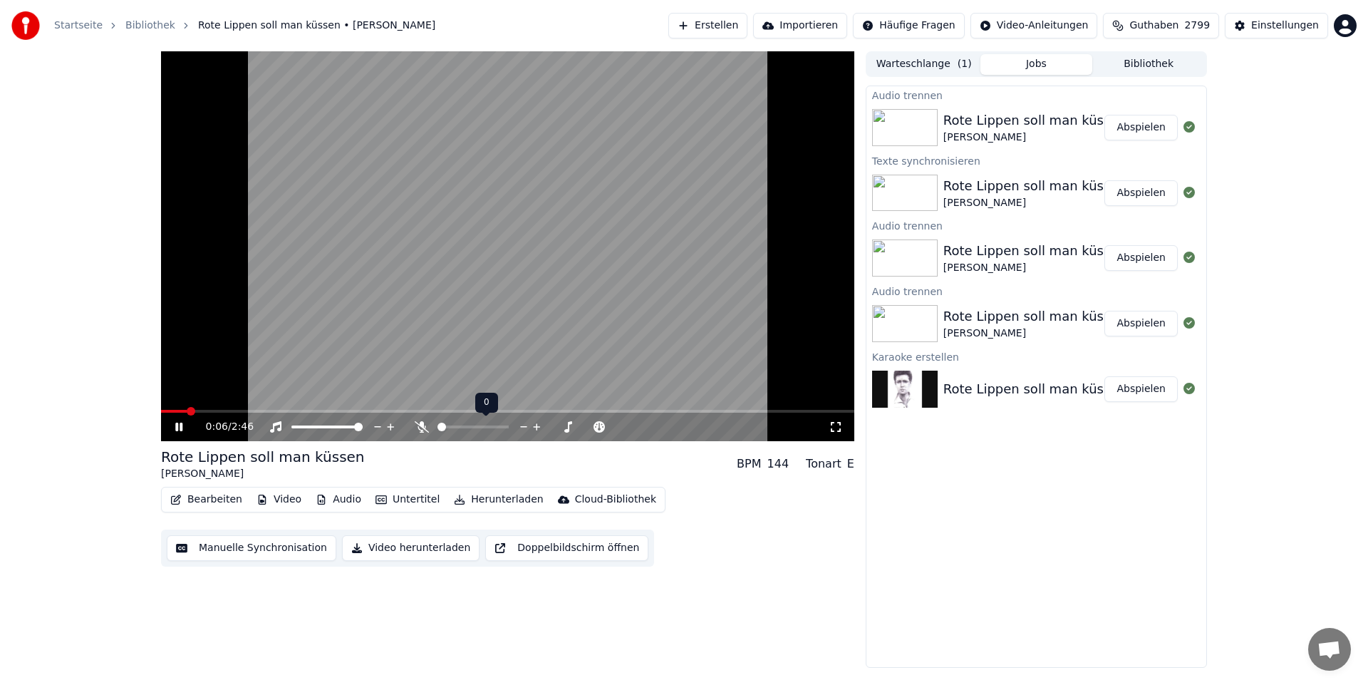
click at [438, 423] on span at bounding box center [442, 427] width 9 height 9
click at [182, 426] on icon at bounding box center [178, 427] width 7 height 9
click at [342, 497] on button "Audio" at bounding box center [338, 500] width 57 height 20
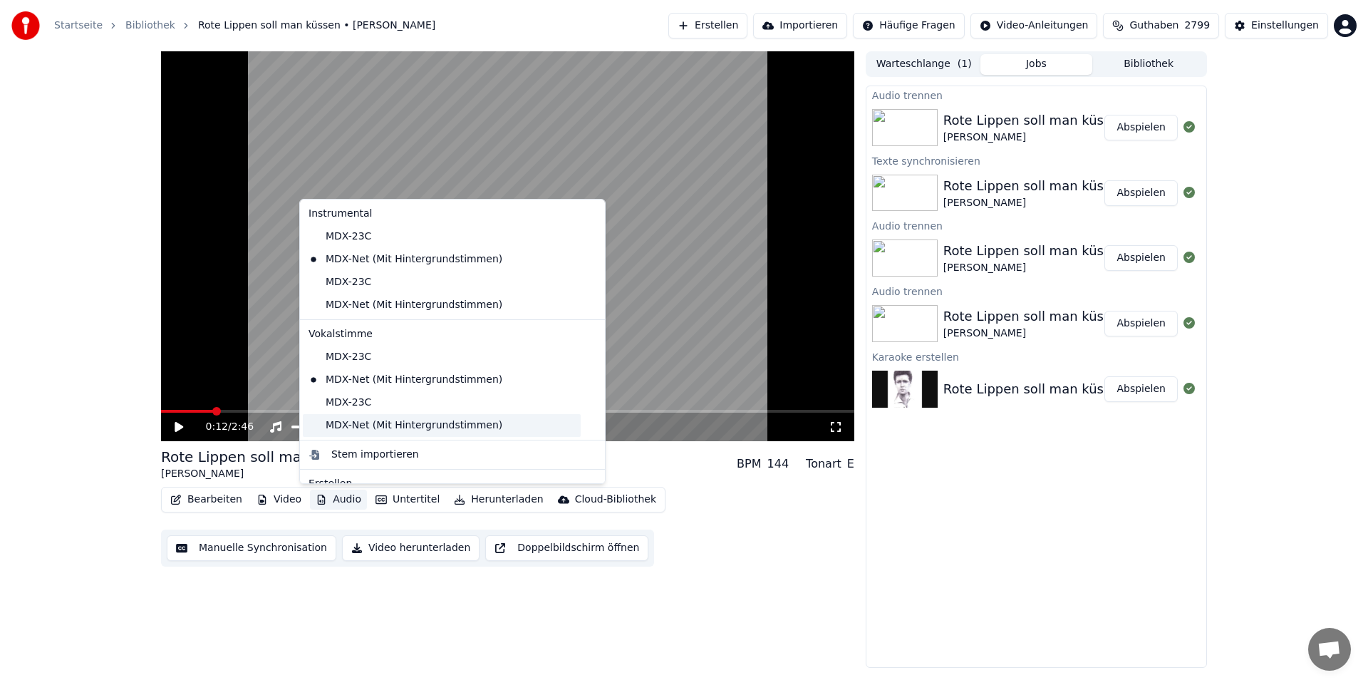
click at [380, 423] on div "MDX-Net (Mit Hintergrundstimmen)" at bounding box center [442, 425] width 278 height 23
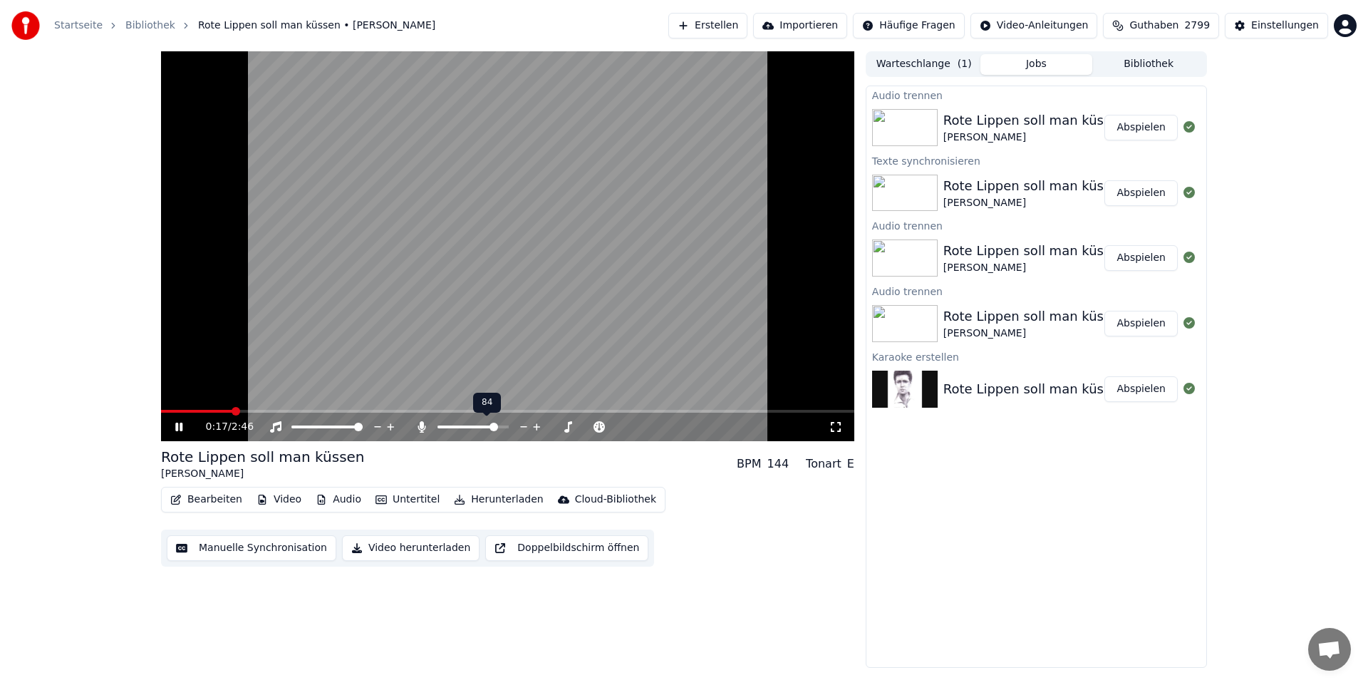
click at [498, 423] on span at bounding box center [494, 427] width 9 height 9
click at [438, 431] on span at bounding box center [442, 427] width 9 height 9
click at [1142, 130] on button "Abspielen" at bounding box center [1140, 128] width 73 height 26
click at [438, 431] on span at bounding box center [442, 427] width 9 height 9
click at [177, 428] on icon at bounding box center [178, 427] width 7 height 9
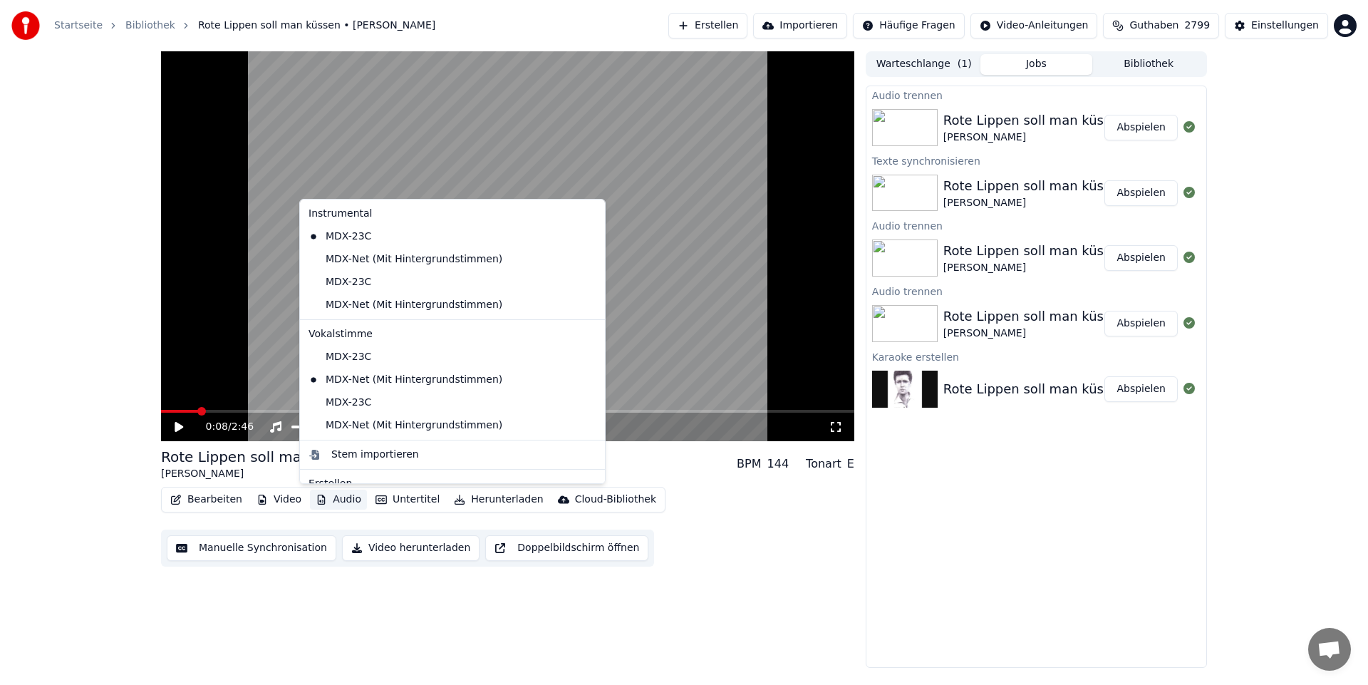
click at [327, 498] on button "Audio" at bounding box center [338, 500] width 57 height 20
click at [432, 423] on div "MDX-Net (Mit Hintergrundstimmen)" at bounding box center [442, 425] width 278 height 23
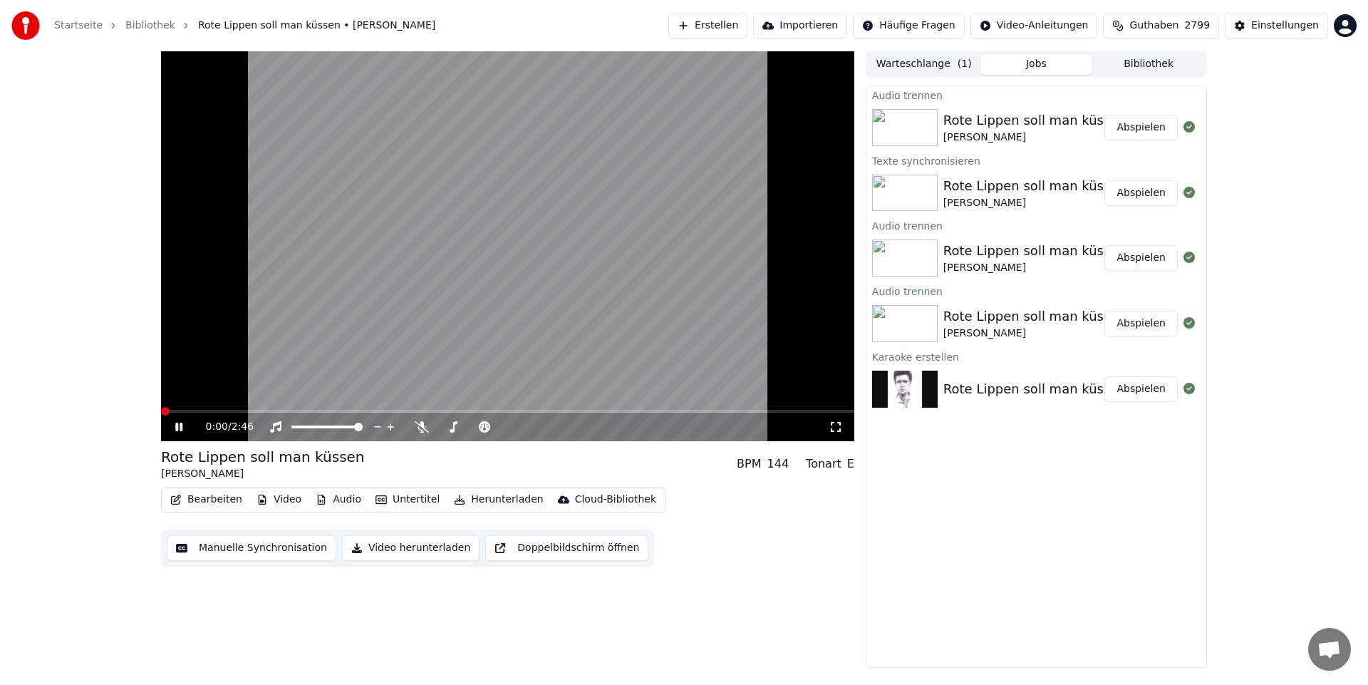
click at [161, 415] on span at bounding box center [165, 411] width 9 height 9
click at [438, 429] on span at bounding box center [442, 427] width 9 height 9
click at [180, 425] on icon at bounding box center [178, 427] width 7 height 9
click at [337, 499] on button "Audio" at bounding box center [338, 500] width 57 height 20
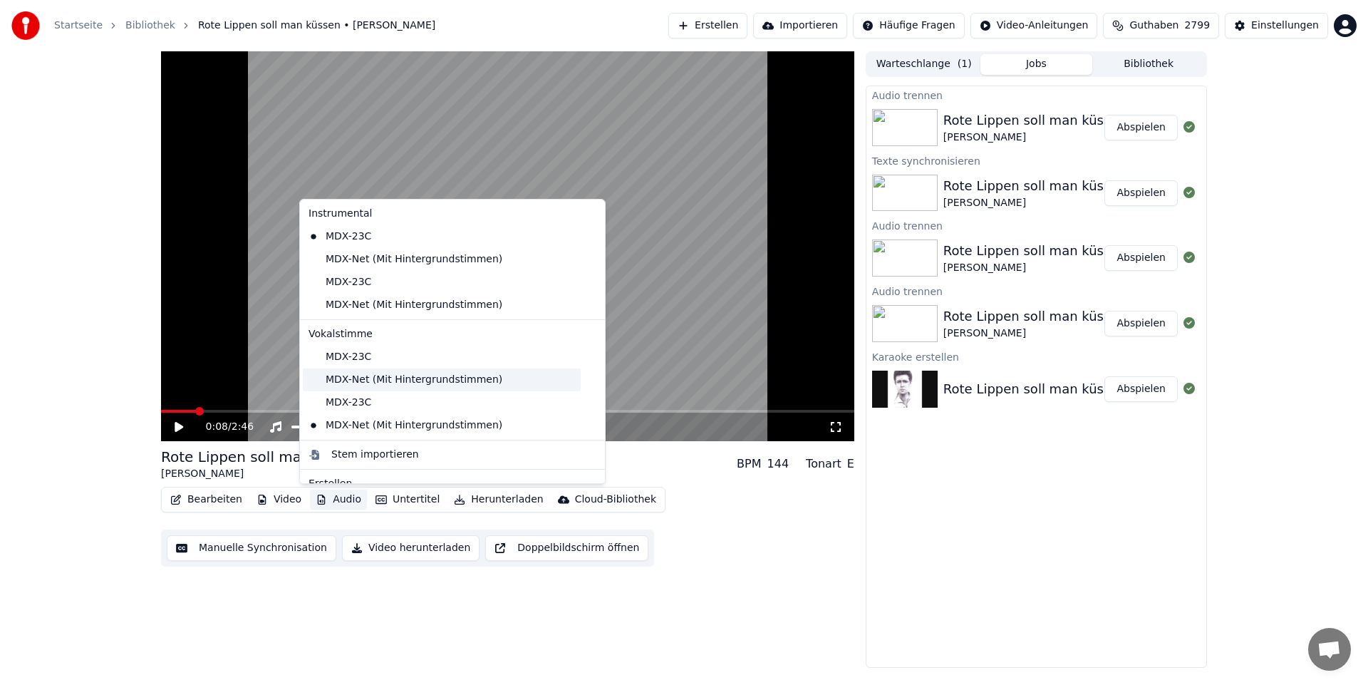
click at [425, 381] on div "MDX-Net (Mit Hintergrundstimmen)" at bounding box center [442, 379] width 278 height 23
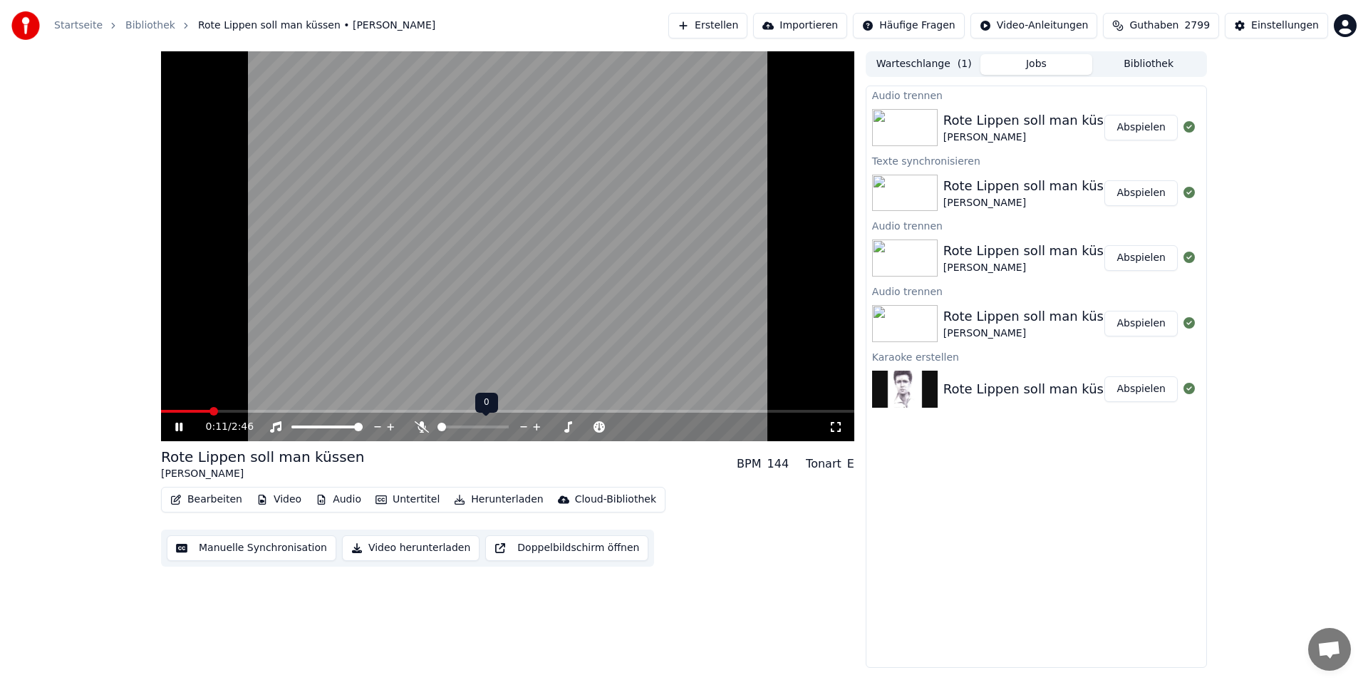
drag, startPoint x: 447, startPoint y: 430, endPoint x: 494, endPoint y: 426, distance: 47.2
click at [494, 426] on div at bounding box center [486, 427] width 115 height 14
click at [502, 431] on span at bounding box center [499, 427] width 9 height 9
click at [161, 415] on span at bounding box center [165, 411] width 9 height 9
click at [1126, 127] on button "Abspielen" at bounding box center [1140, 128] width 73 height 26
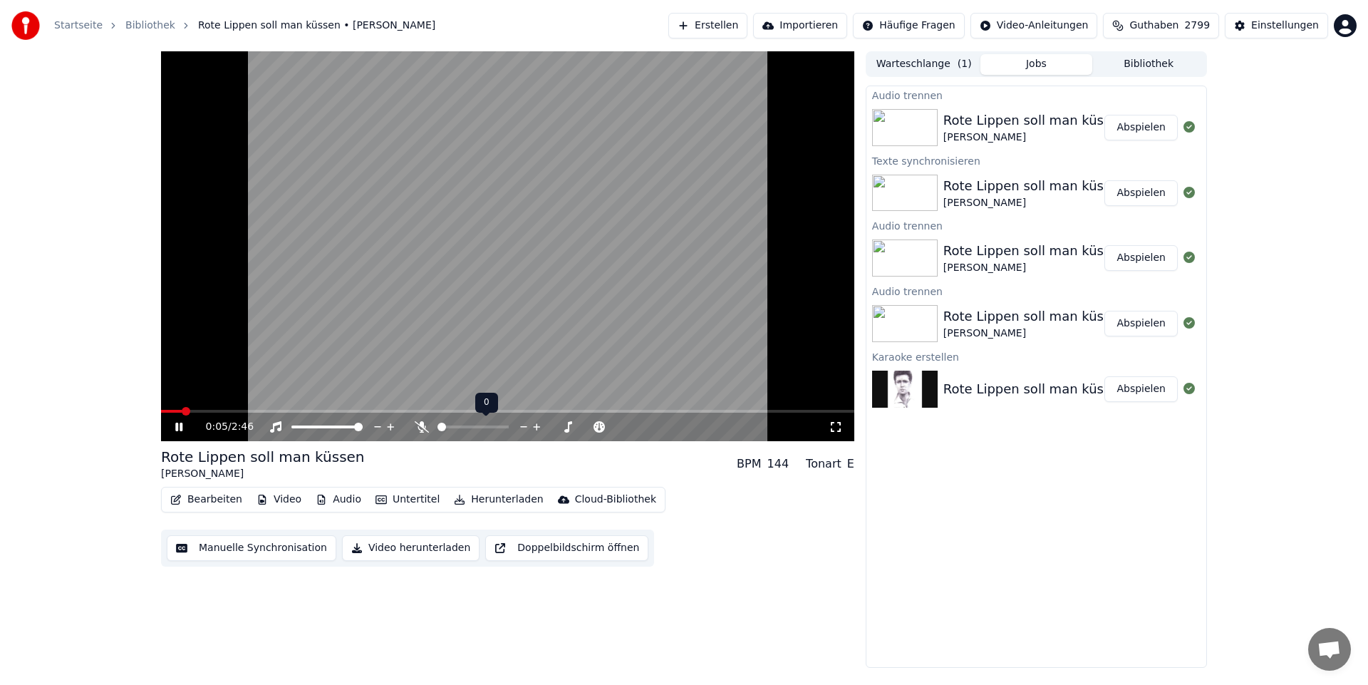
click at [438, 431] on span at bounding box center [442, 427] width 9 height 9
click at [177, 424] on icon at bounding box center [178, 427] width 7 height 9
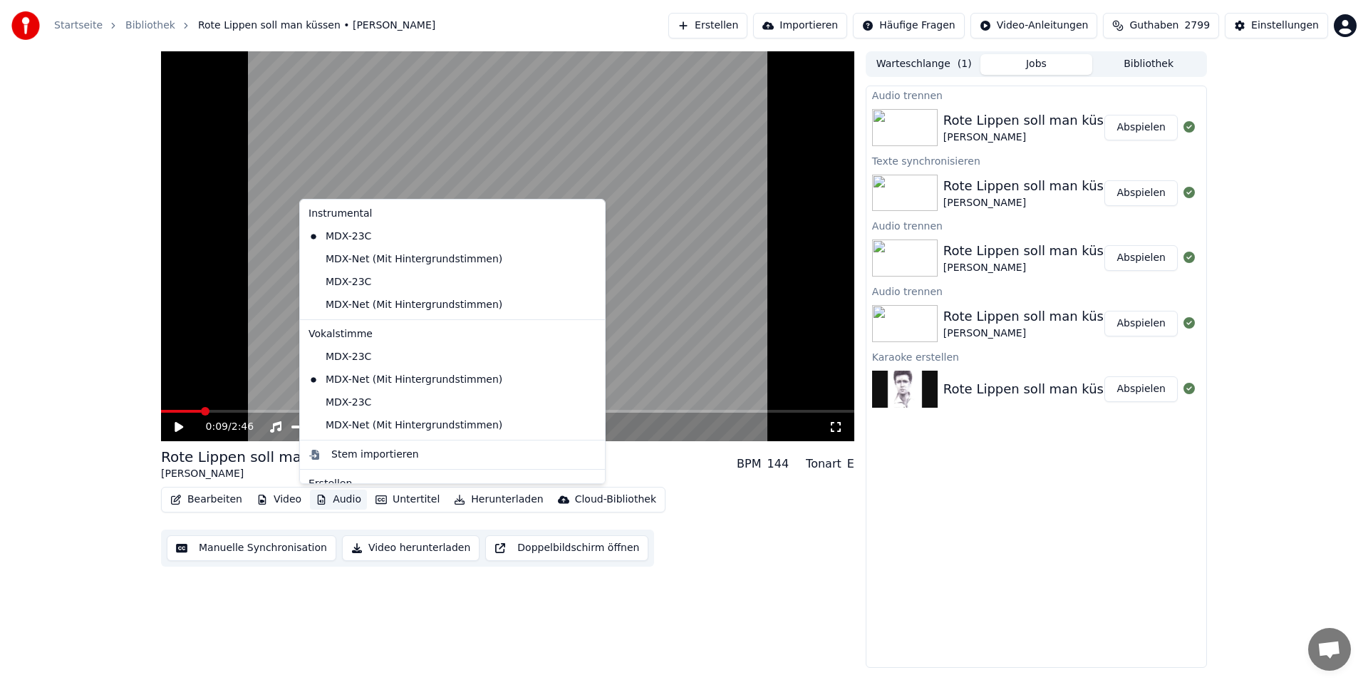
click at [347, 495] on button "Audio" at bounding box center [338, 500] width 57 height 20
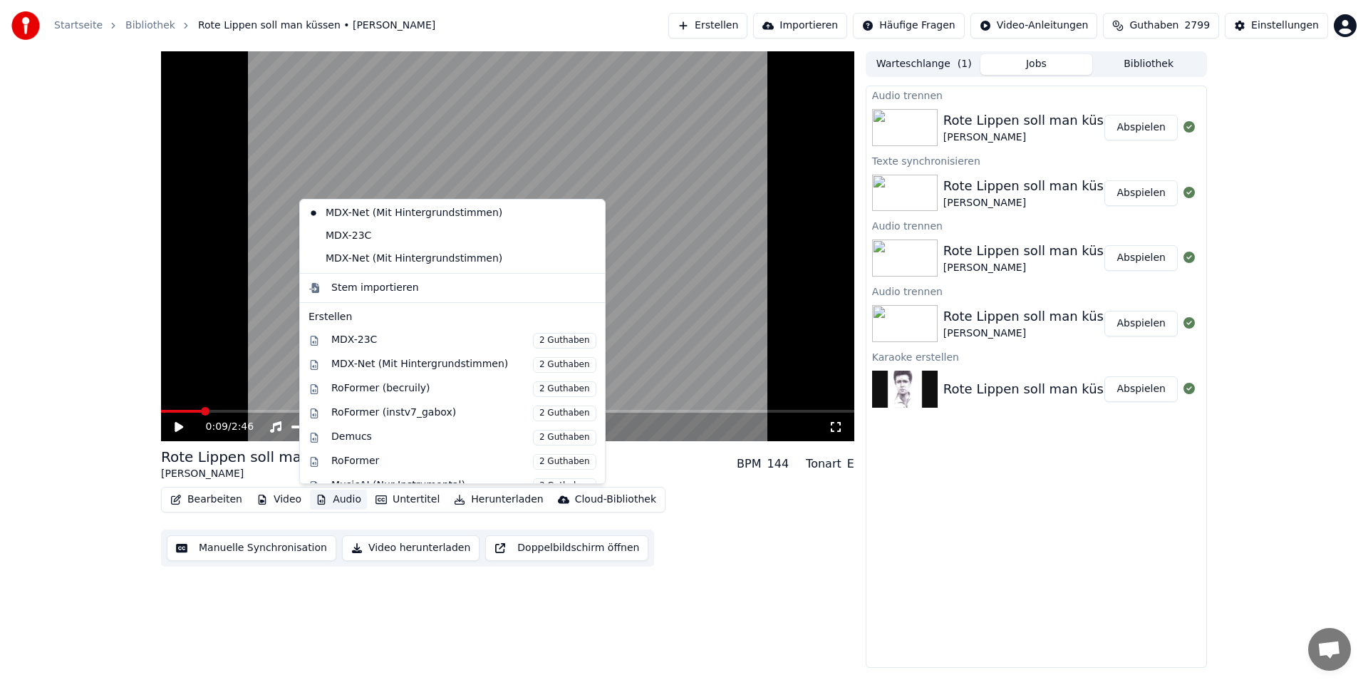
scroll to position [179, 0]
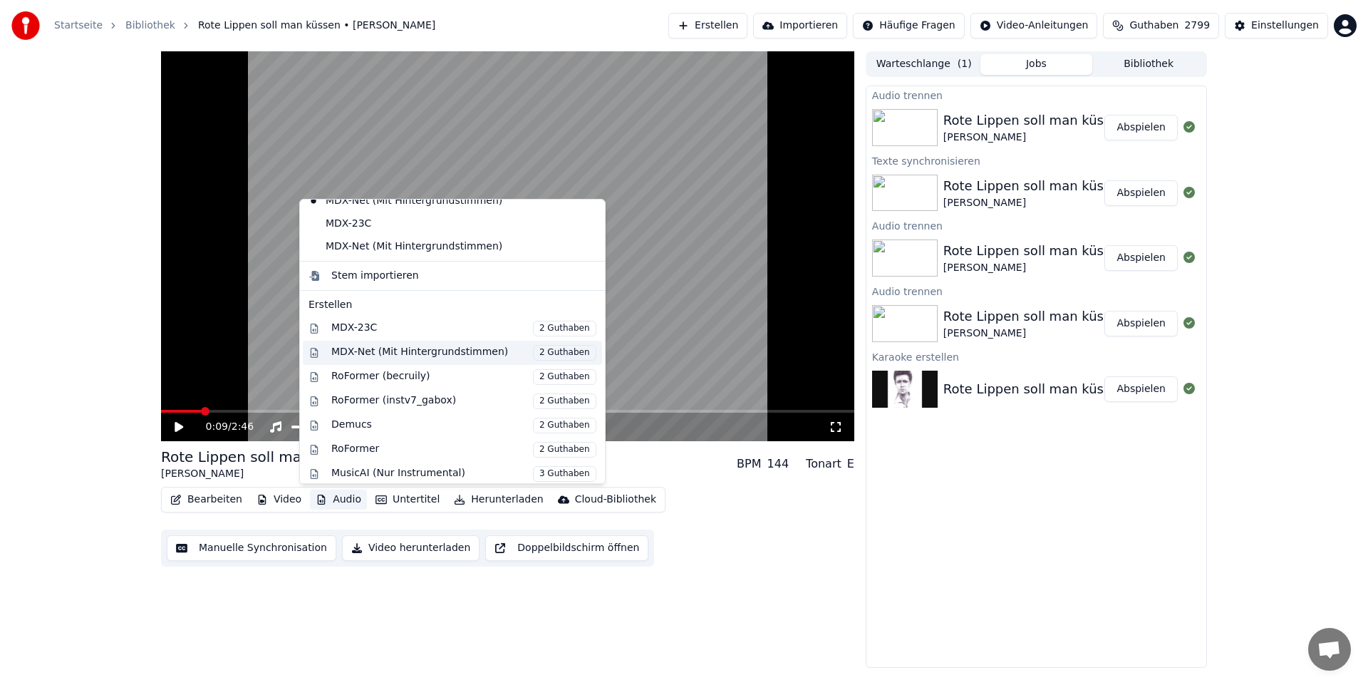
click at [413, 351] on div "MDX-Net (Mit Hintergrundstimmen) 2 Guthaben" at bounding box center [463, 353] width 265 height 16
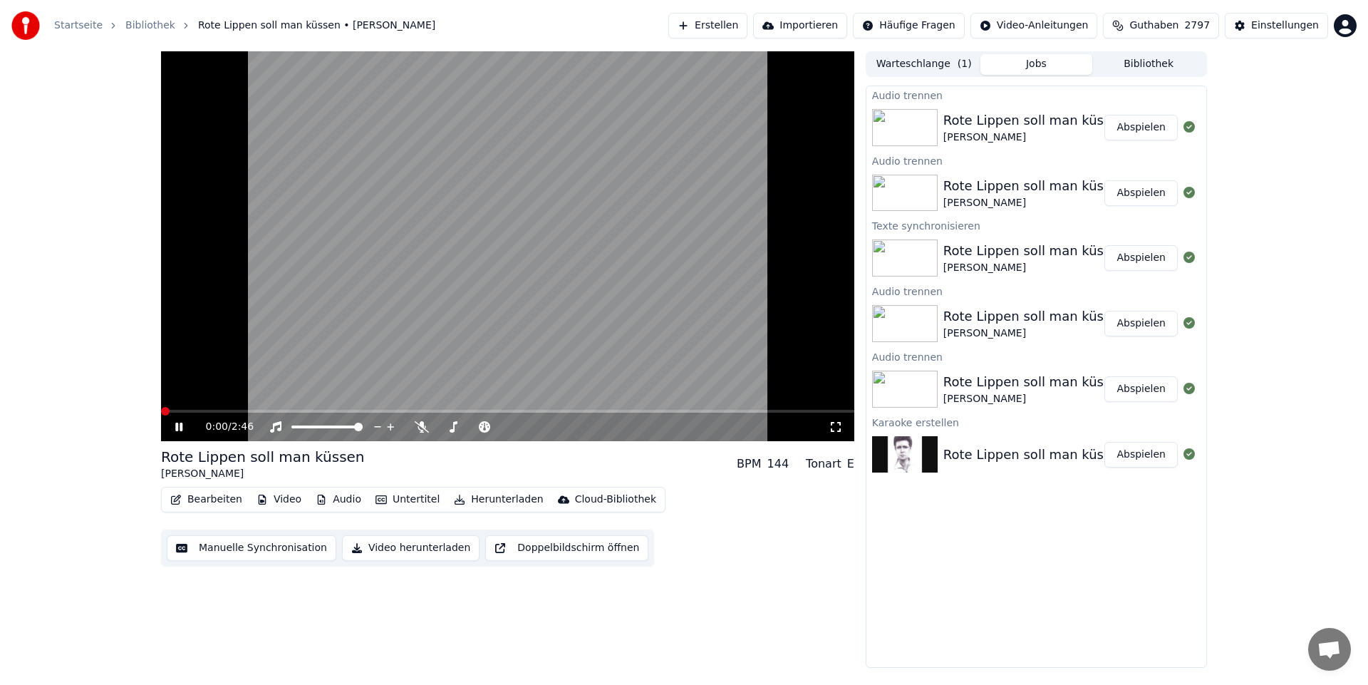
click at [161, 415] on span at bounding box center [165, 411] width 9 height 9
click at [1135, 125] on button "Abspielen" at bounding box center [1140, 128] width 73 height 26
click at [438, 431] on span at bounding box center [442, 427] width 9 height 9
click at [181, 428] on icon at bounding box center [178, 427] width 7 height 9
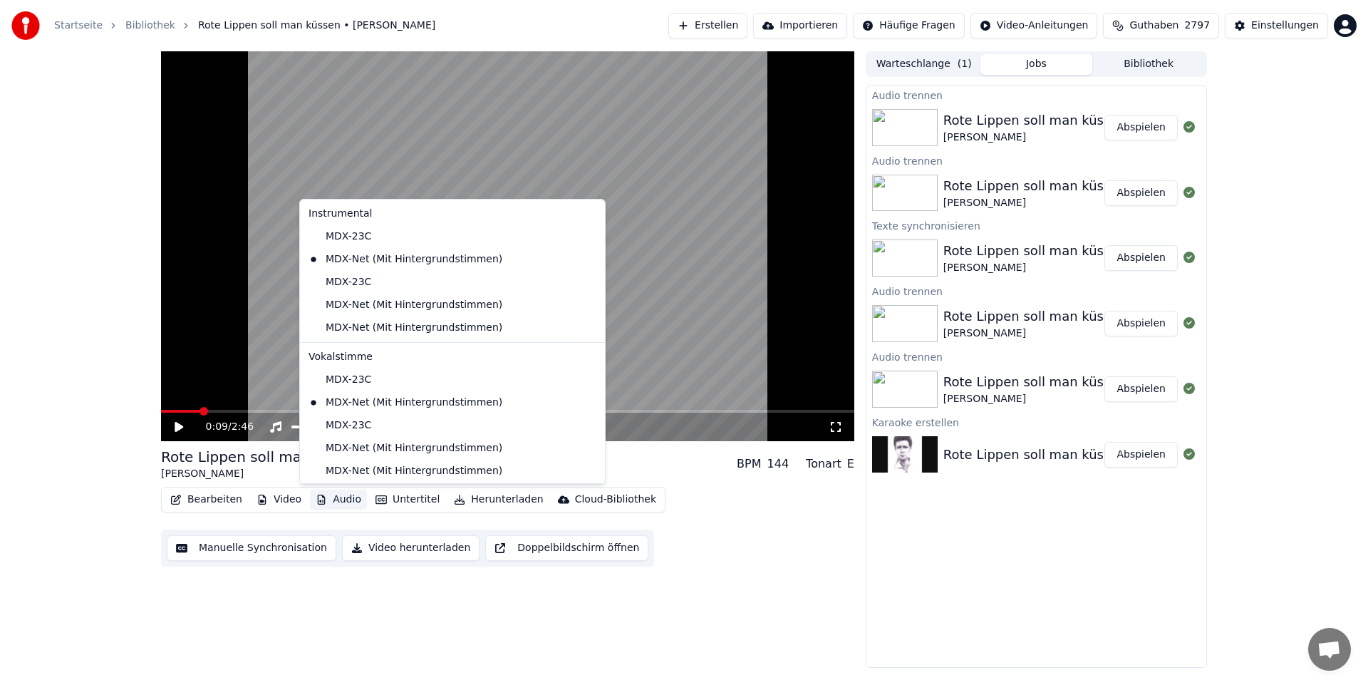
click at [335, 500] on button "Audio" at bounding box center [338, 500] width 57 height 20
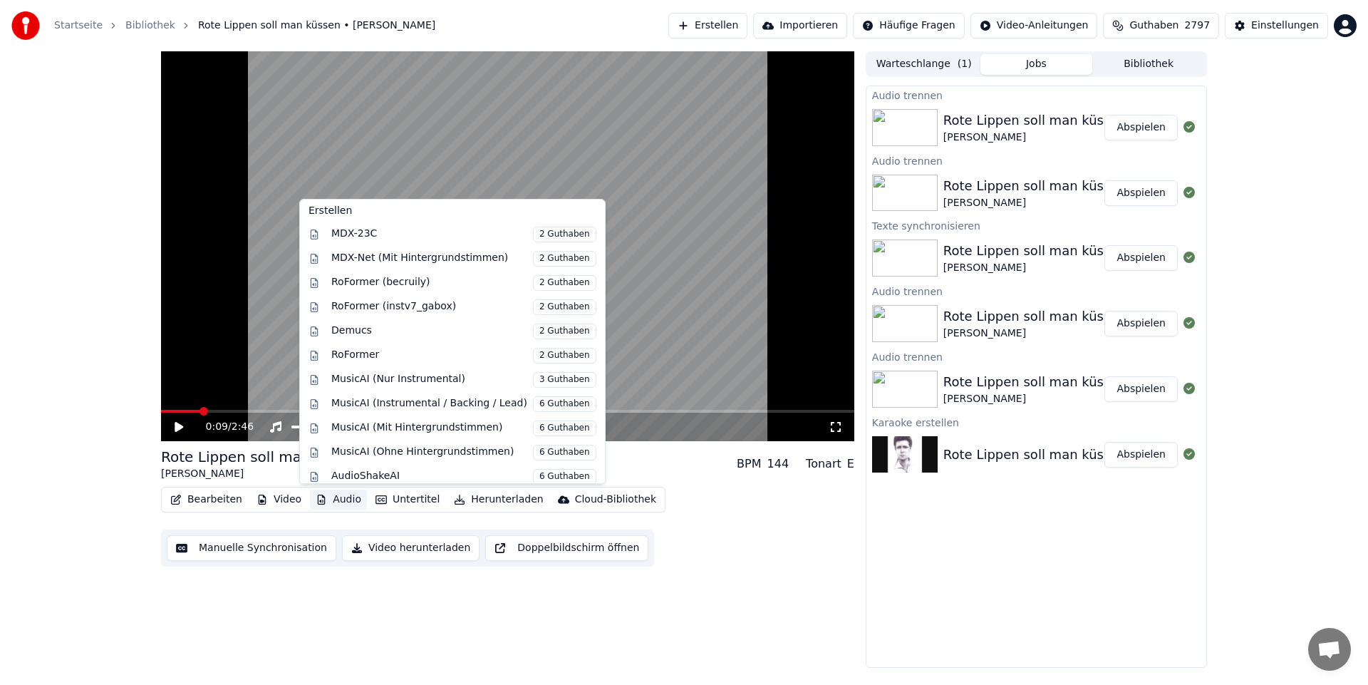
scroll to position [327, 0]
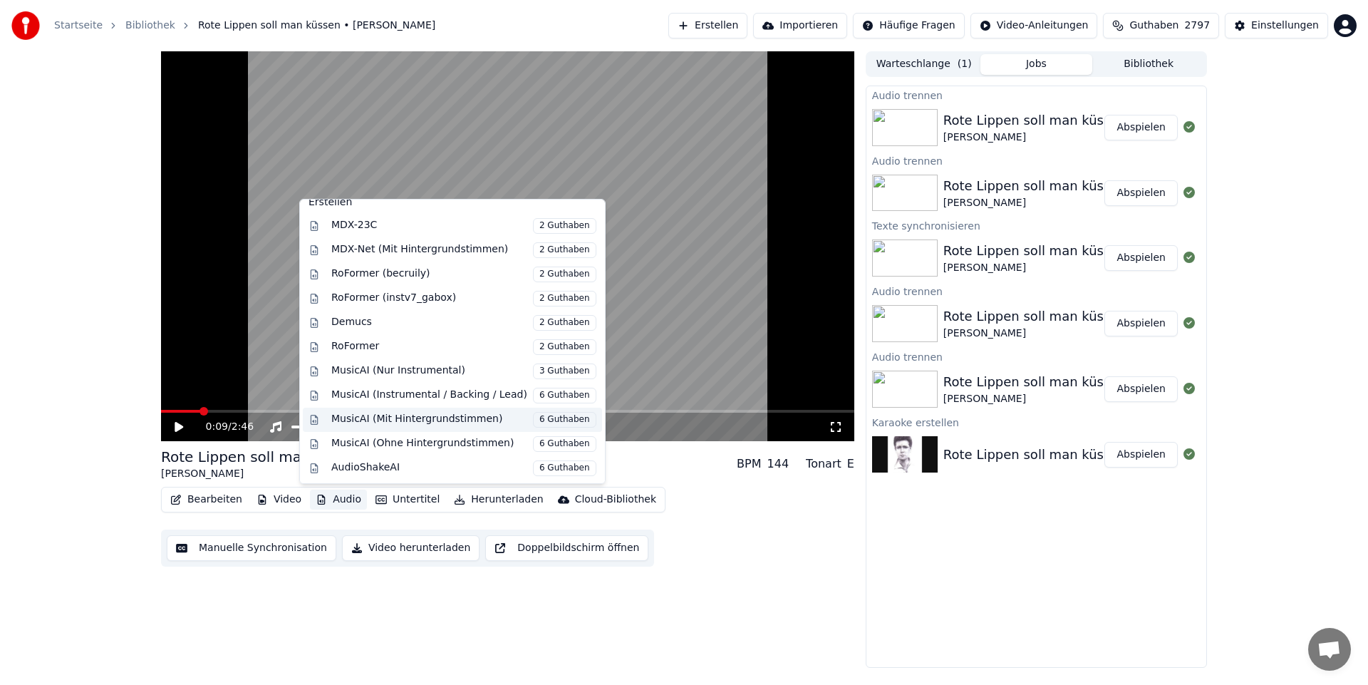
click at [446, 418] on div "MusicAI (Mit Hintergrundstimmen) 6 Guthaben" at bounding box center [463, 420] width 265 height 16
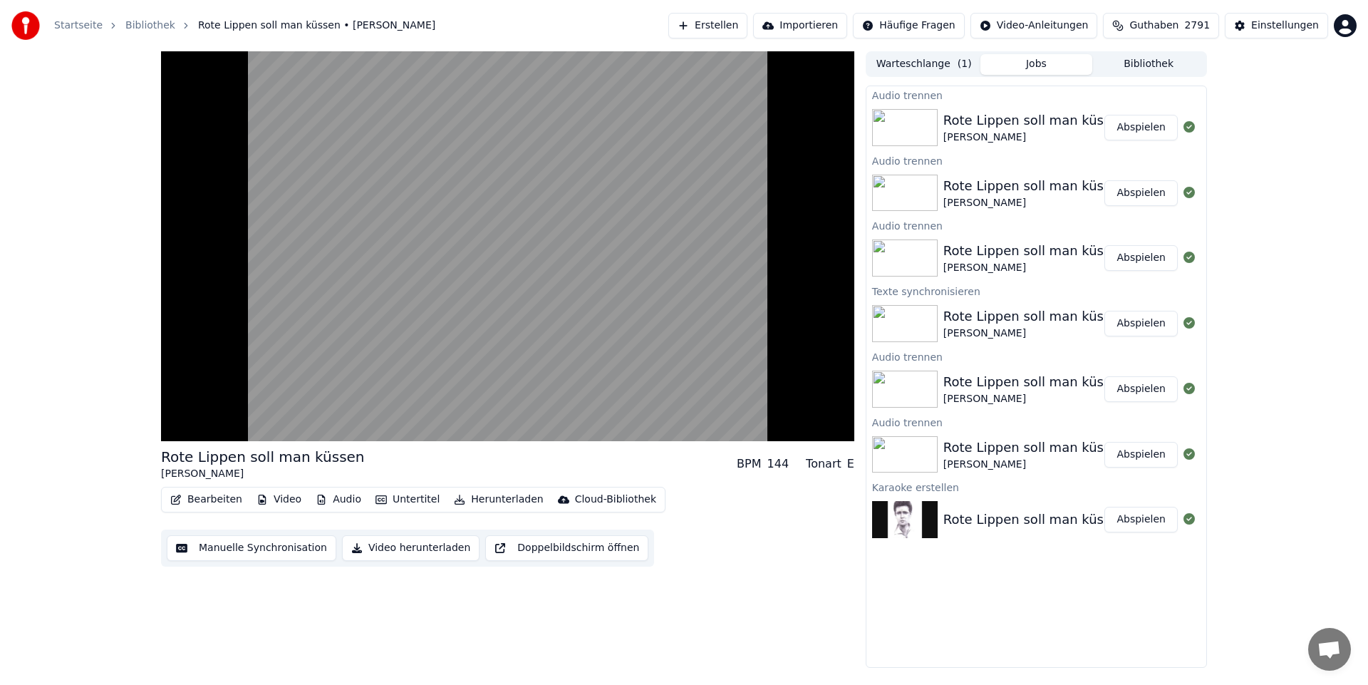
click at [480, 497] on button "Herunterladen" at bounding box center [498, 500] width 100 height 20
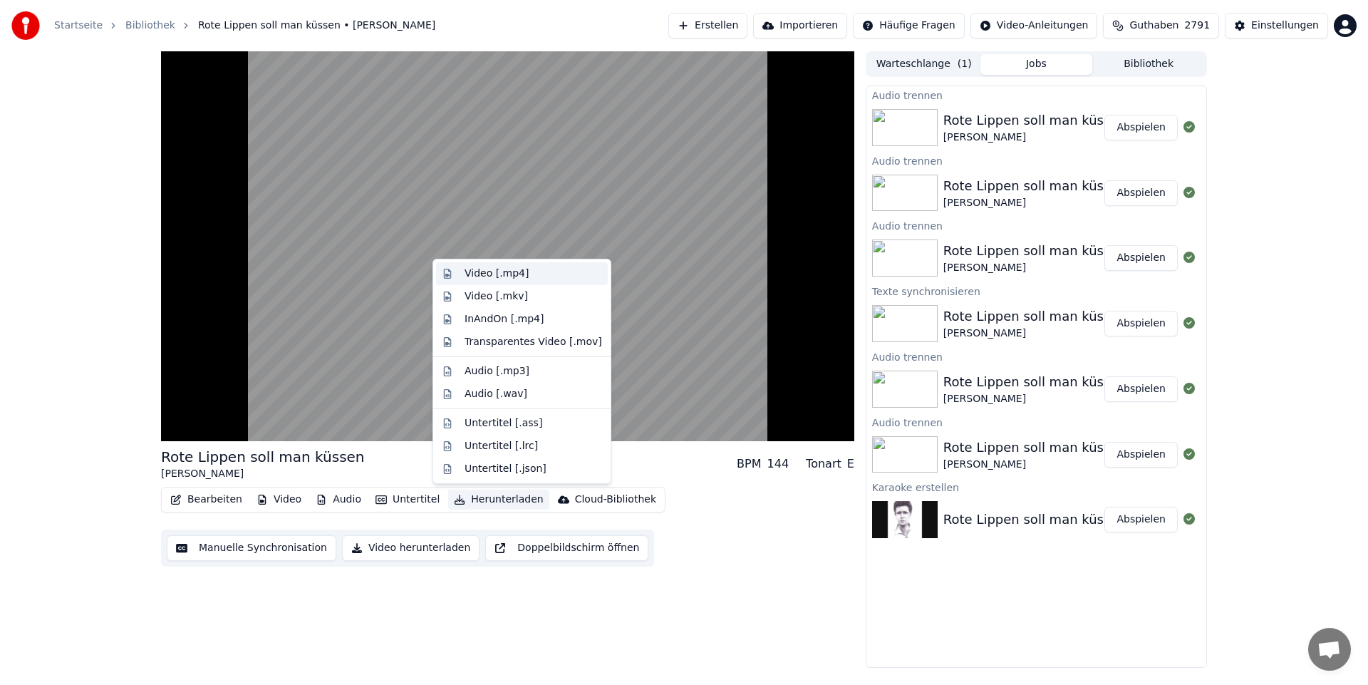
click at [497, 271] on div "Video [.mp4]" at bounding box center [497, 274] width 64 height 14
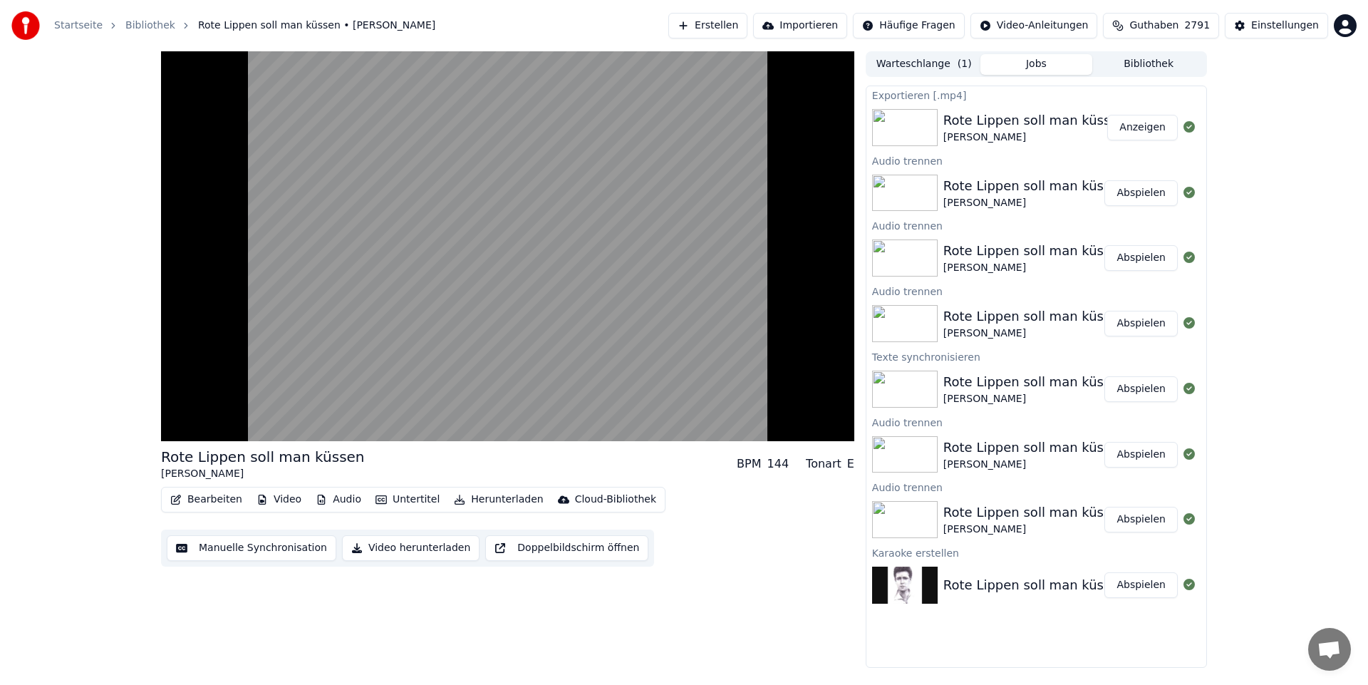
click at [1144, 128] on button "Anzeigen" at bounding box center [1142, 128] width 71 height 26
